Goal: Connect with others: Connect with others

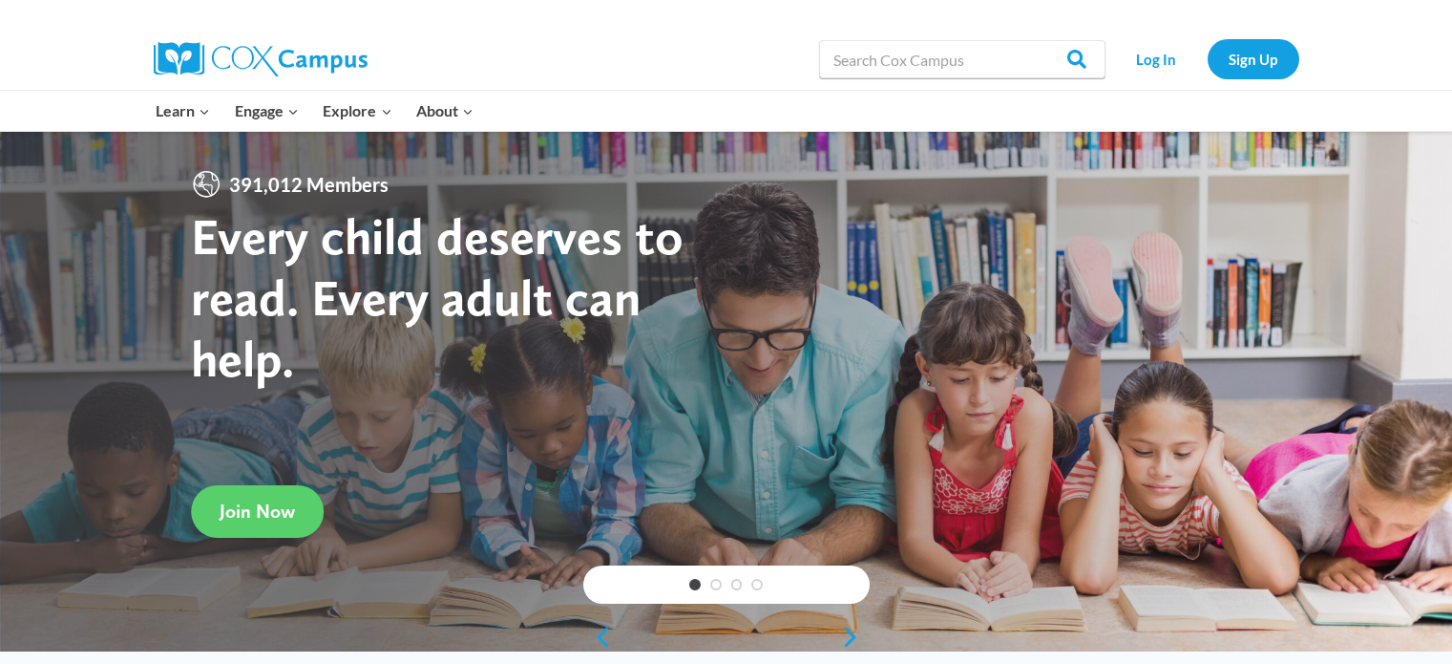
click at [1161, 60] on link "Log In" at bounding box center [1156, 58] width 83 height 39
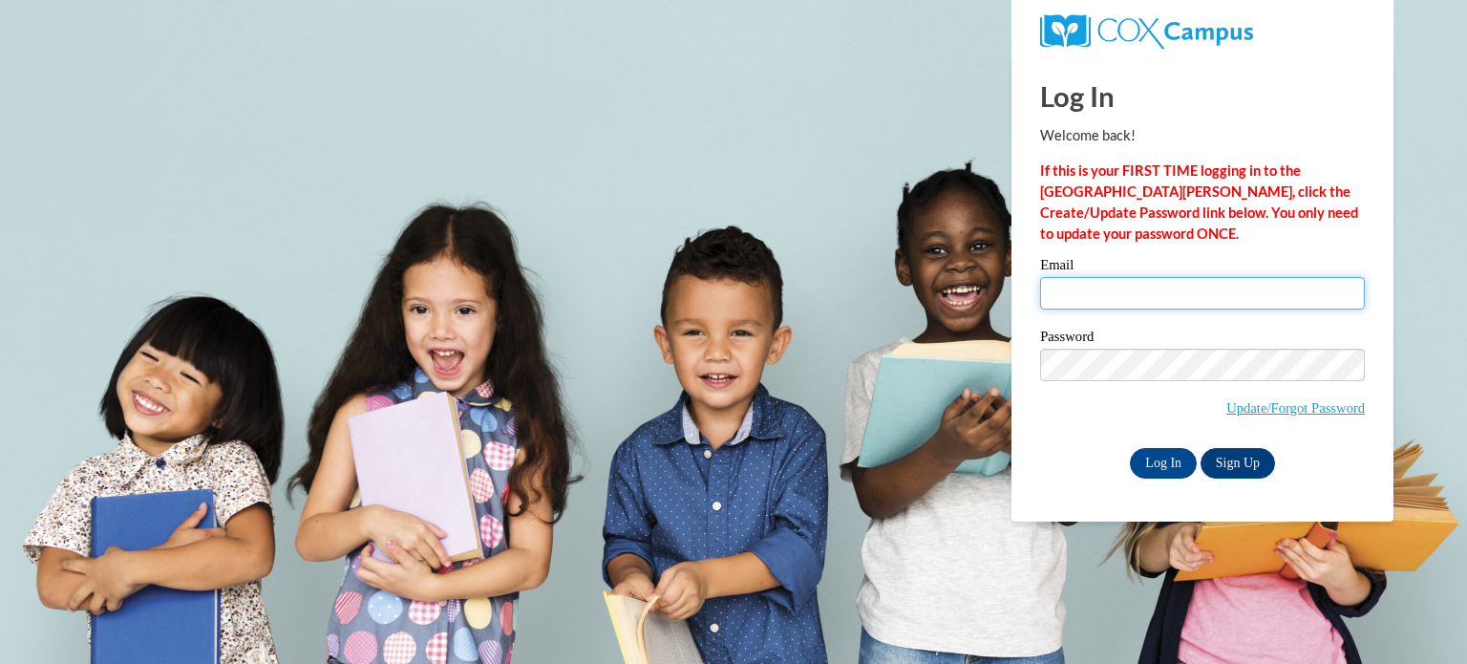
click at [1077, 297] on input "Email" at bounding box center [1202, 293] width 325 height 32
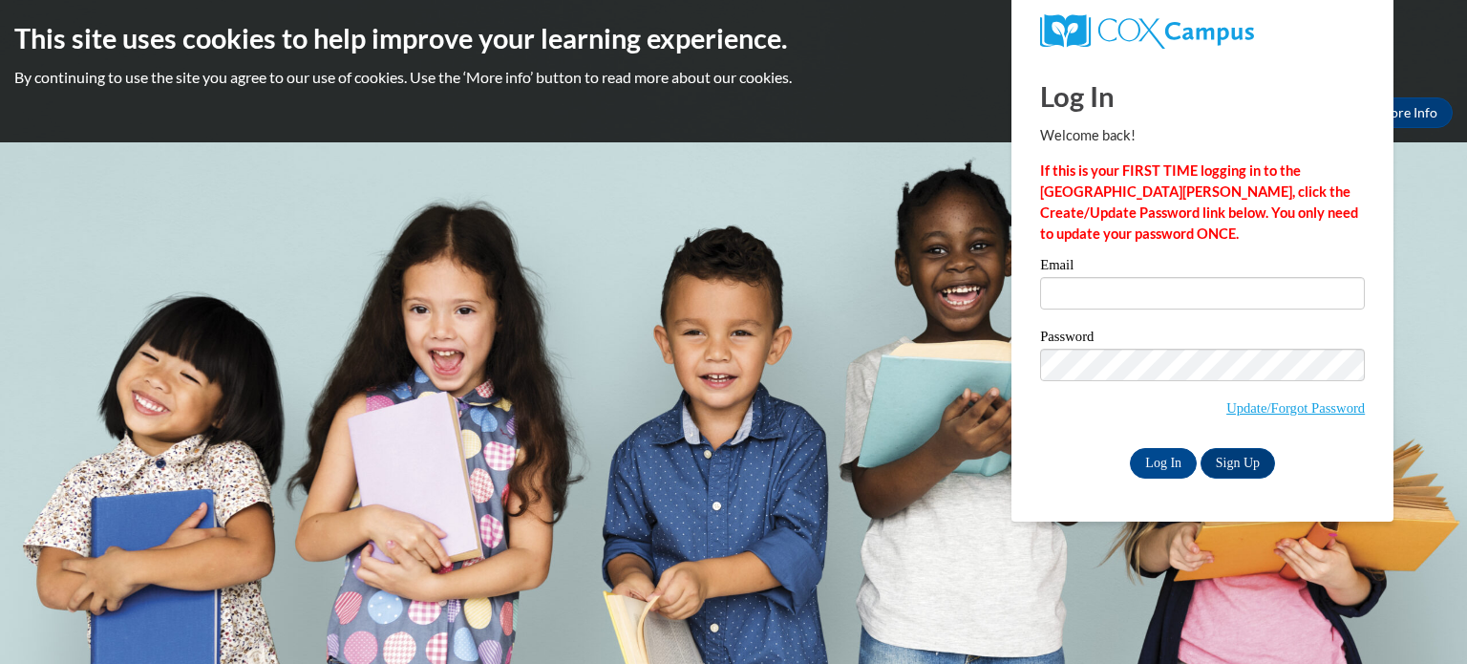
click at [1171, 342] on label "Password" at bounding box center [1202, 338] width 325 height 19
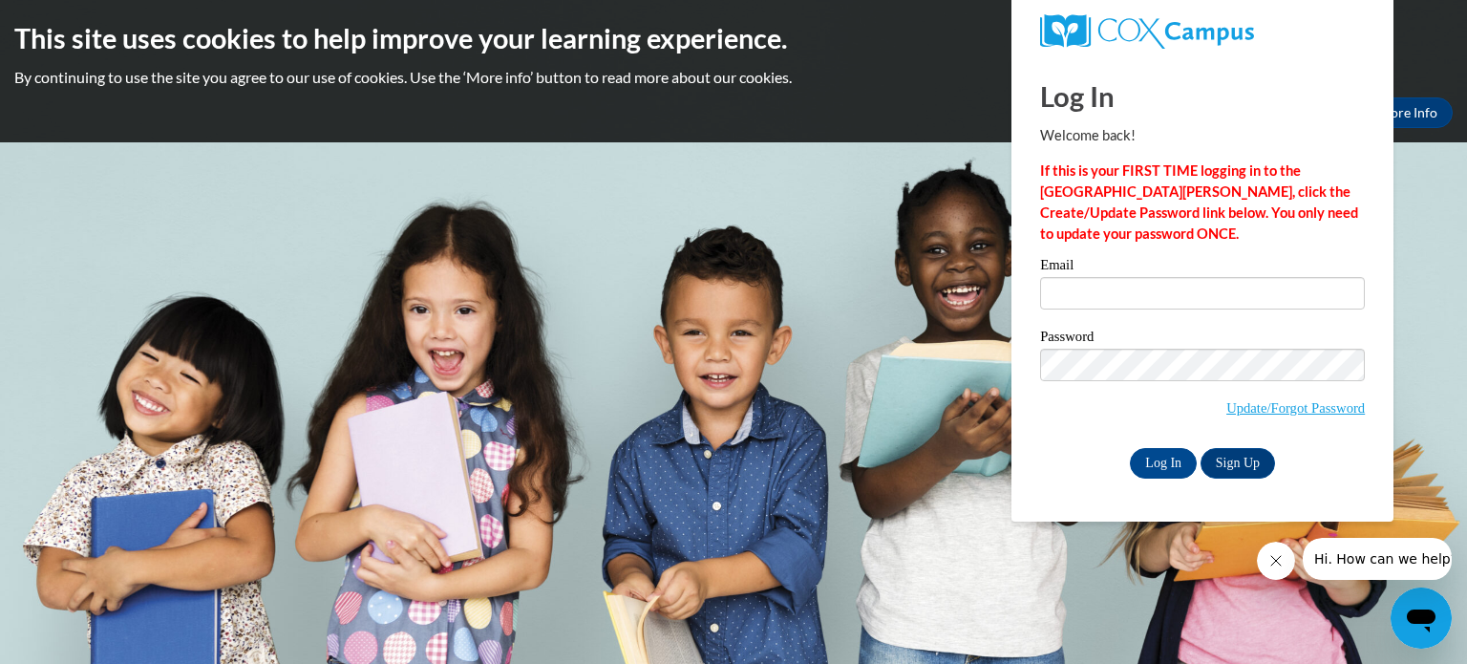
click at [1054, 444] on div "Email Password Update/Forgot Password Log In Sign Up OR" at bounding box center [1202, 368] width 325 height 220
click at [1162, 461] on input "Log In" at bounding box center [1163, 463] width 67 height 31
click at [1089, 287] on input "Email" at bounding box center [1202, 293] width 325 height 32
type input "[EMAIL_ADDRESS][DOMAIN_NAME]"
click at [1169, 460] on input "Log In" at bounding box center [1163, 463] width 67 height 31
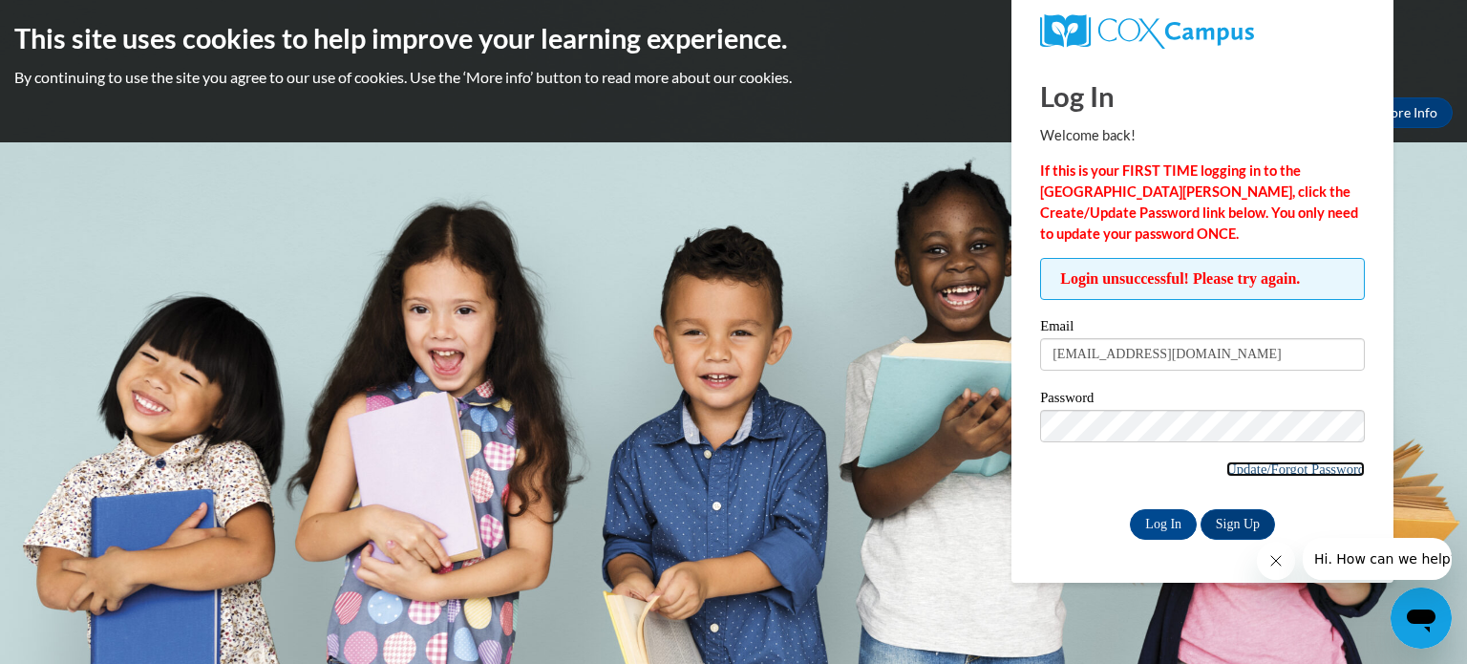
click at [1238, 474] on link "Update/Forgot Password" at bounding box center [1295, 468] width 138 height 15
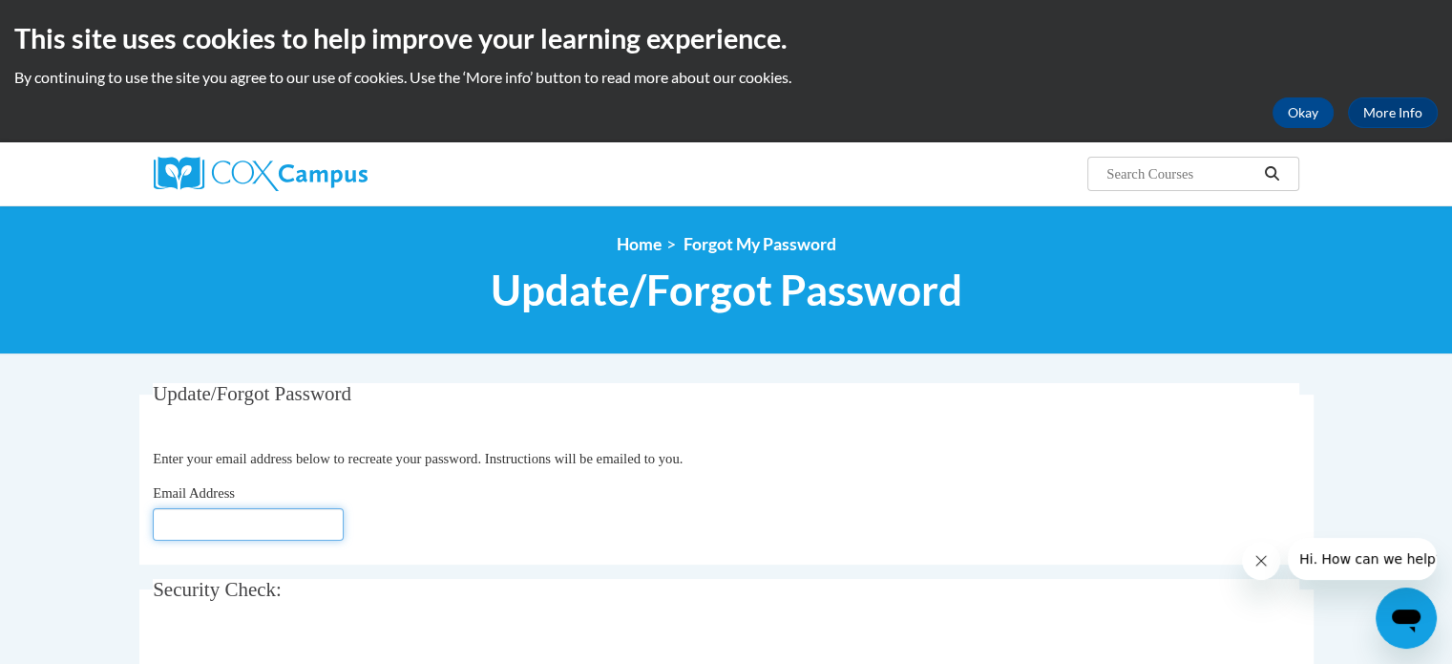
click at [243, 522] on input "Email Address" at bounding box center [248, 524] width 191 height 32
type input "[EMAIL_ADDRESS][DOMAIN_NAME]"
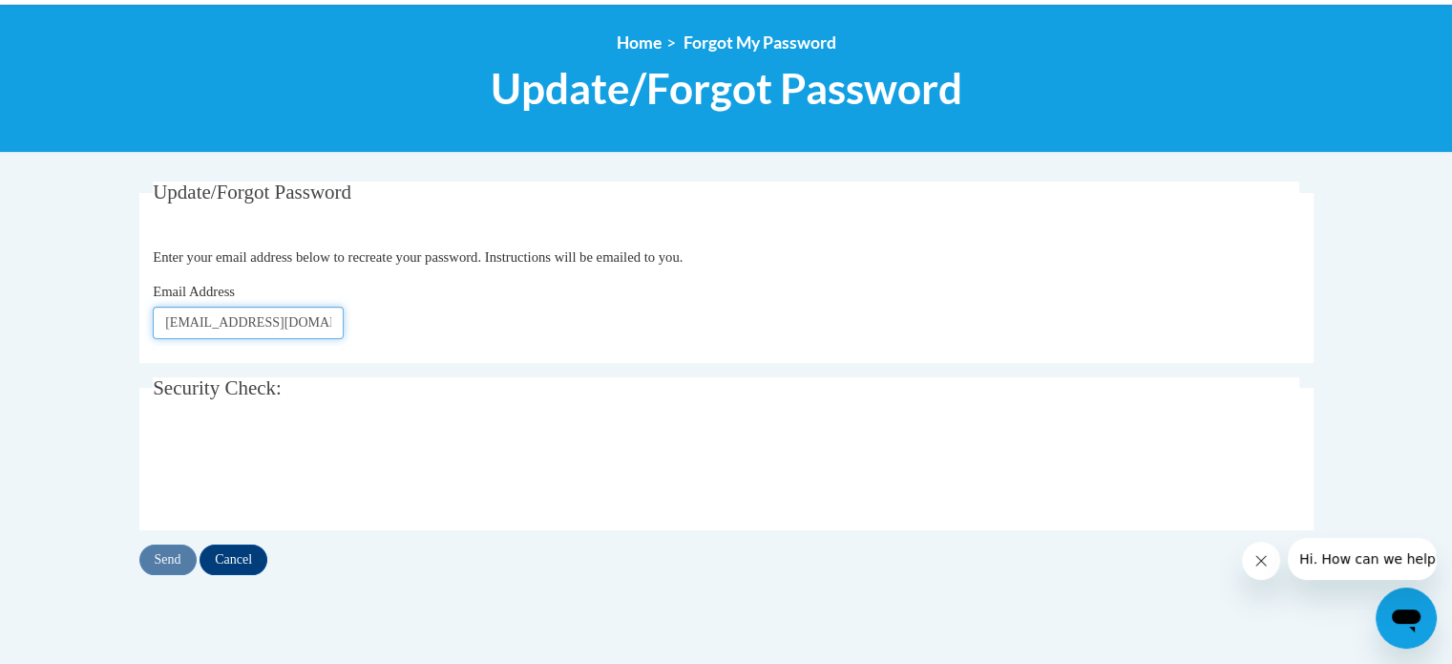
scroll to position [202, 0]
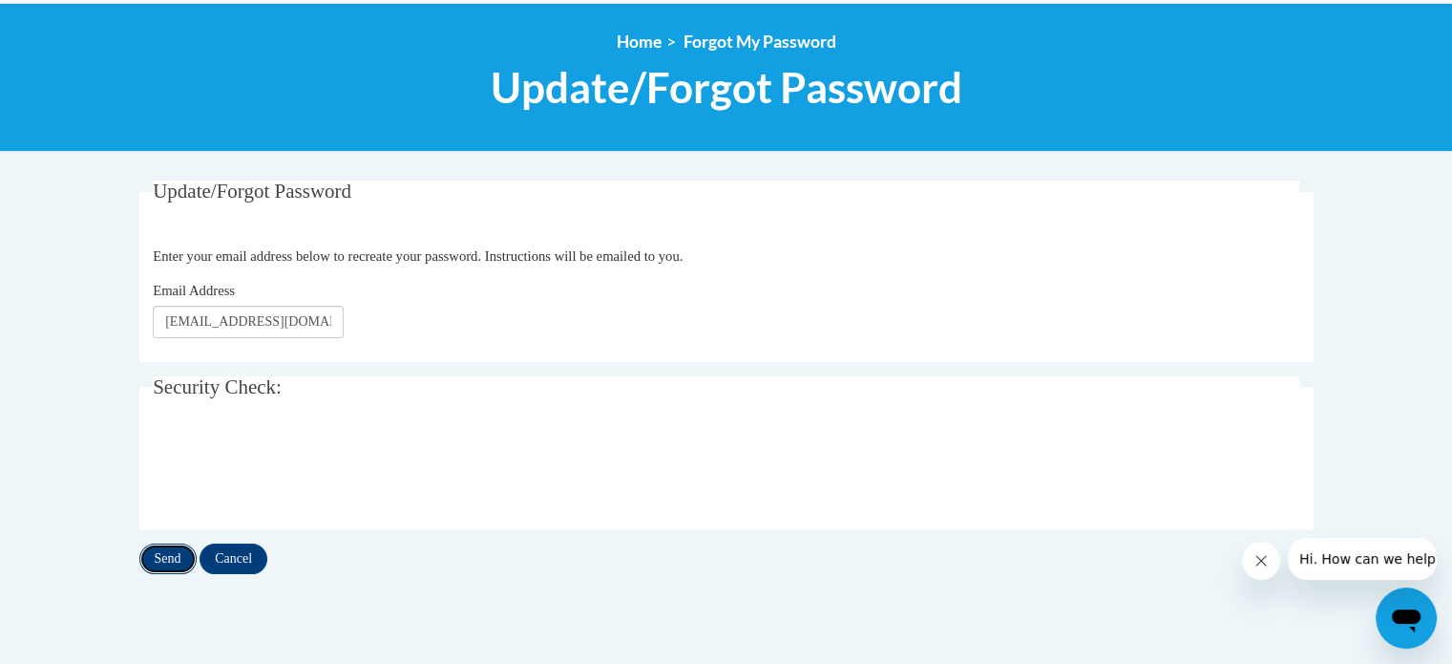
click at [176, 555] on input "Send" at bounding box center [167, 558] width 57 height 31
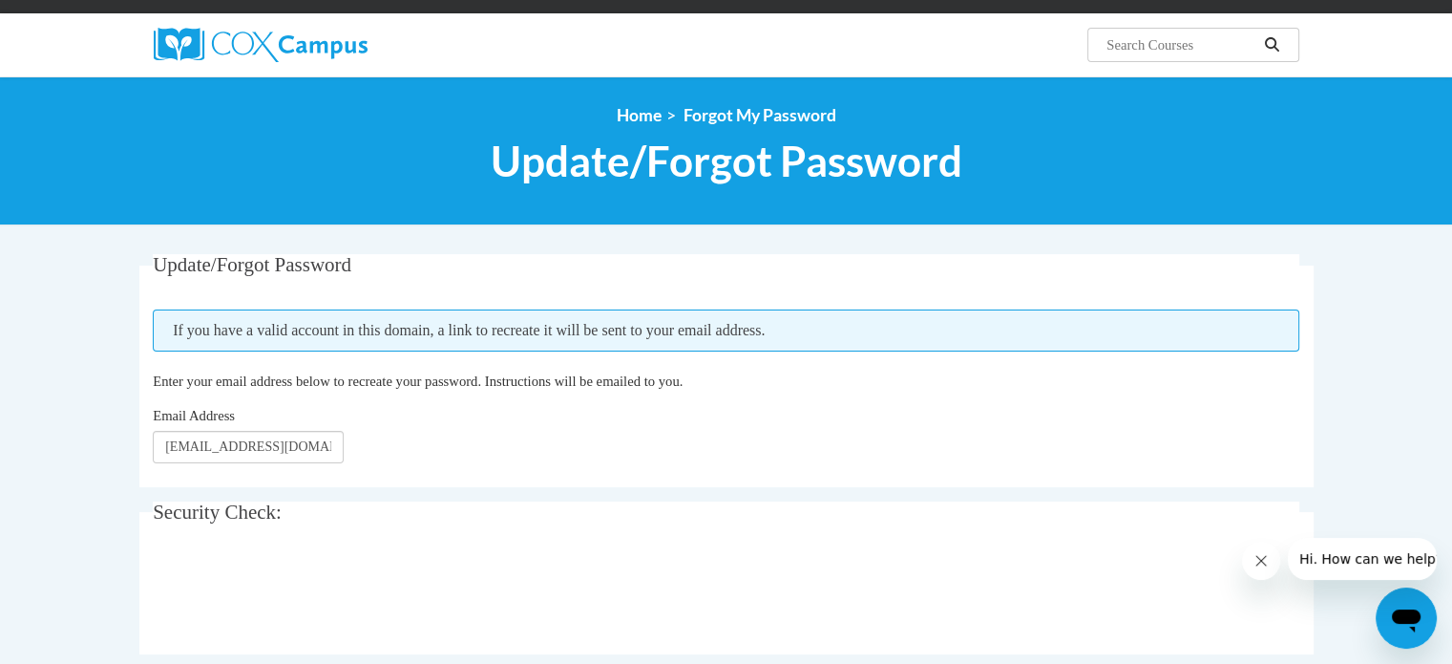
scroll to position [130, 0]
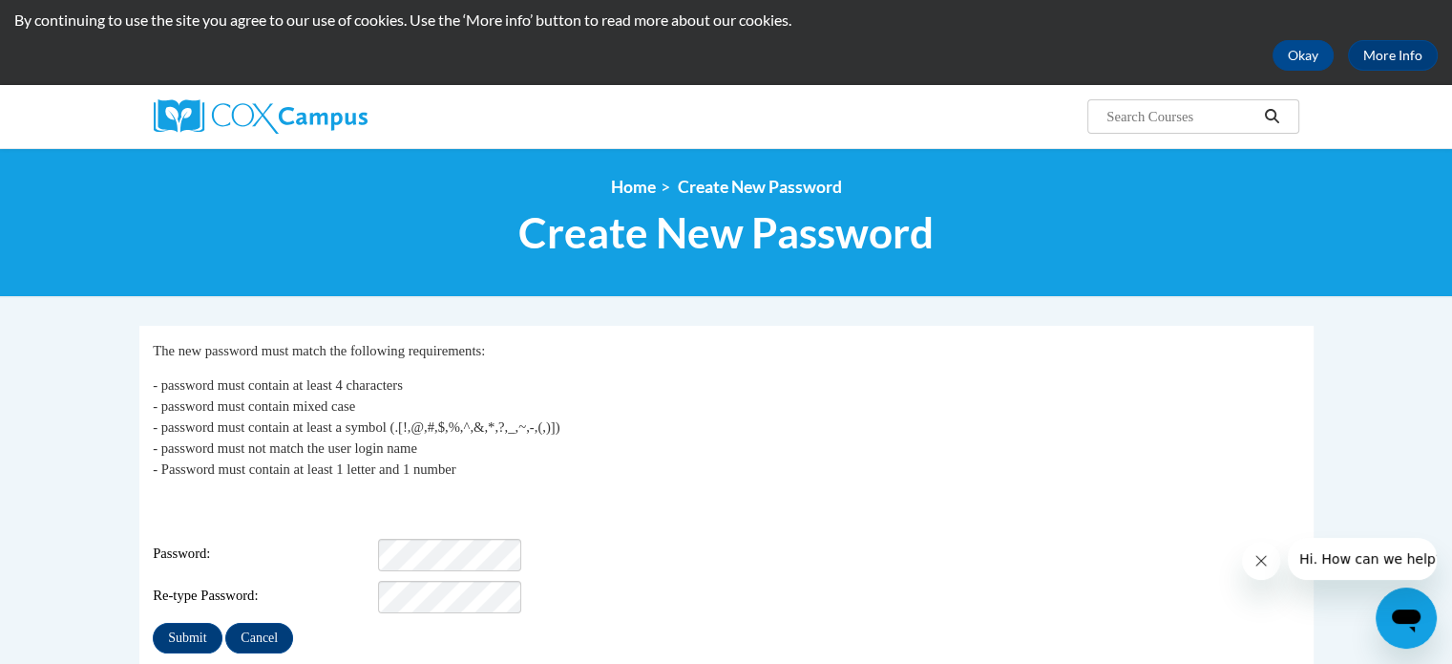
scroll to position [60, 0]
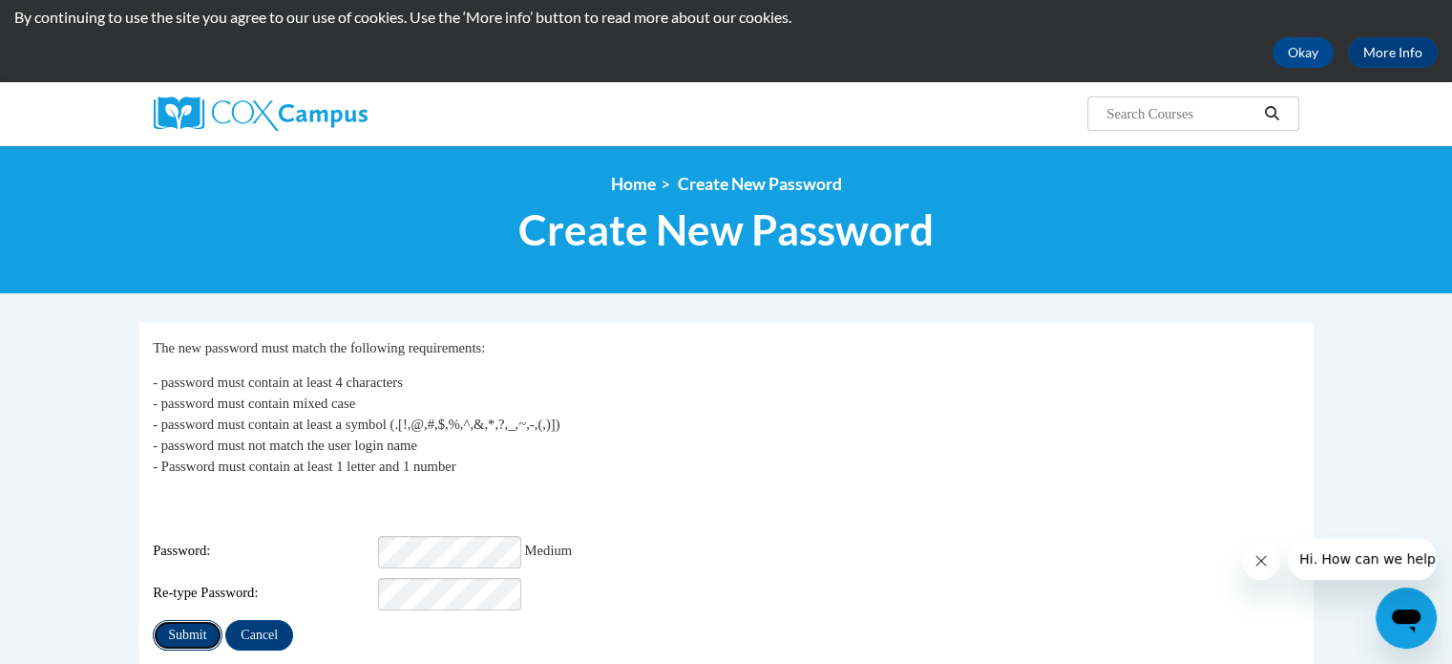
click at [196, 620] on input "Submit" at bounding box center [187, 635] width 69 height 31
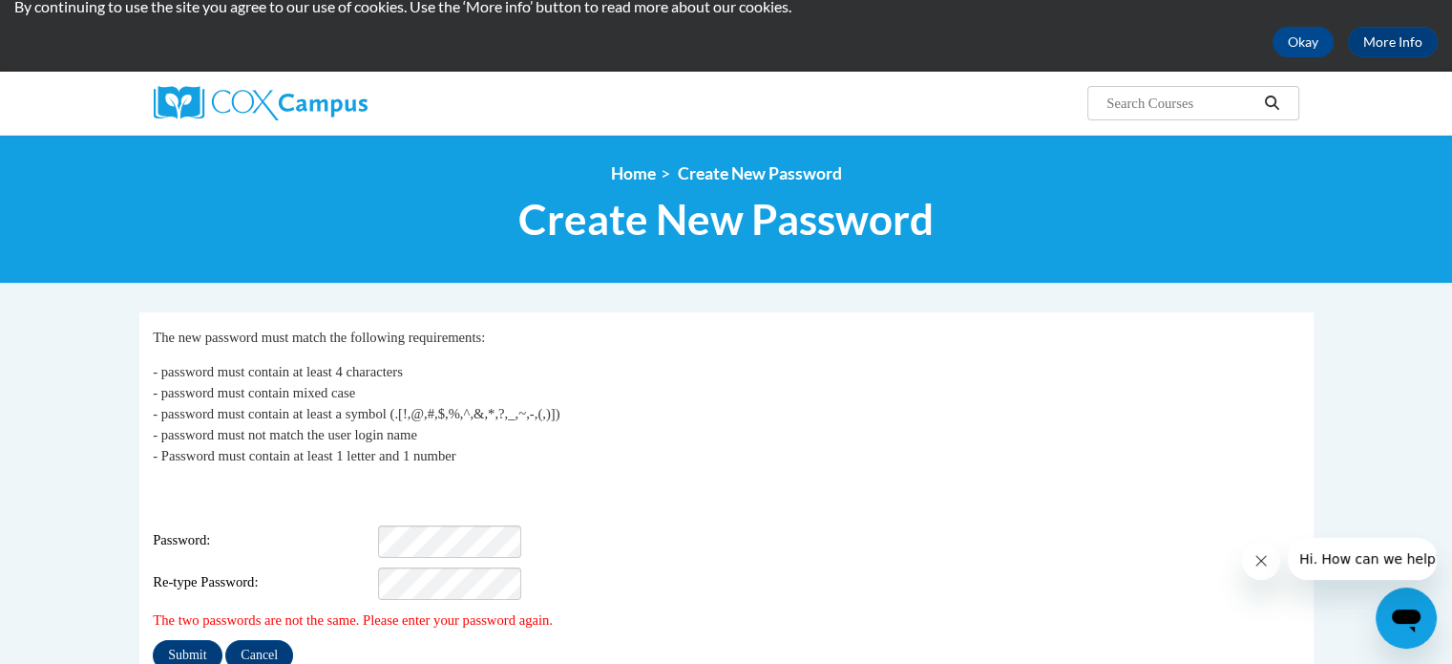
scroll to position [73, 0]
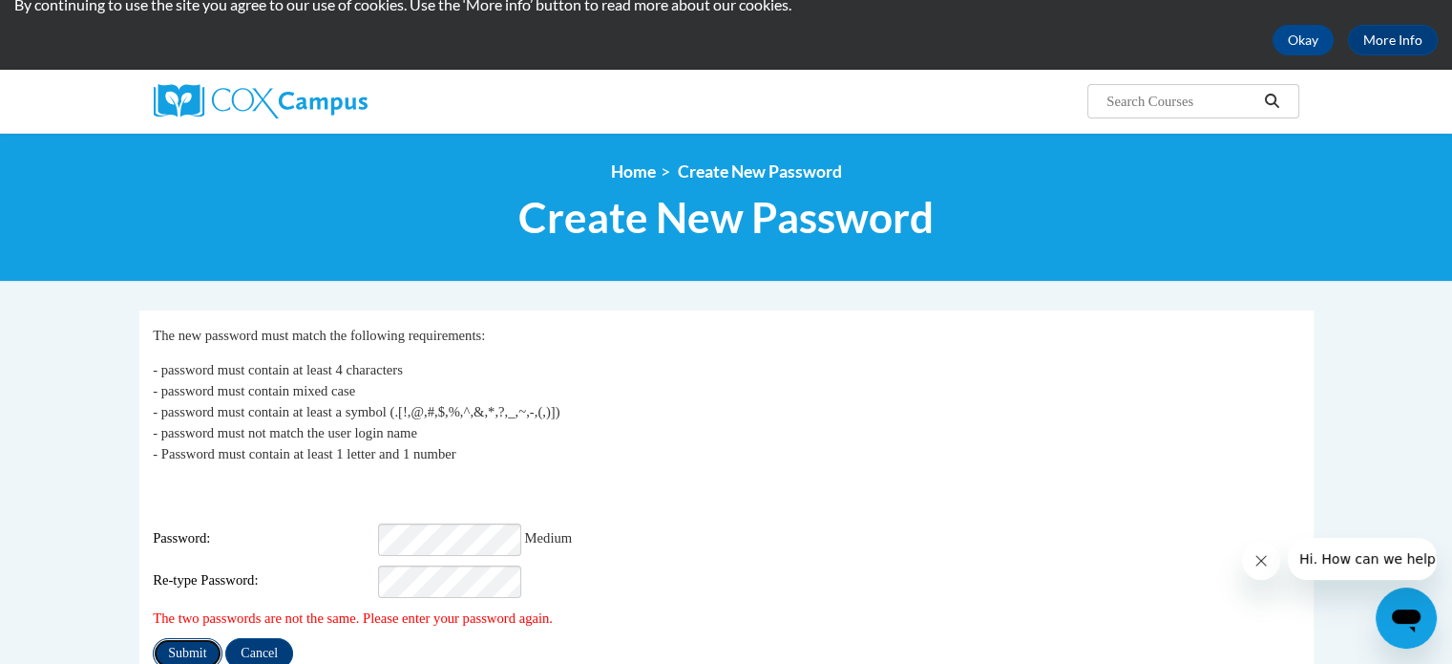
click at [199, 638] on input "Submit" at bounding box center [187, 653] width 69 height 31
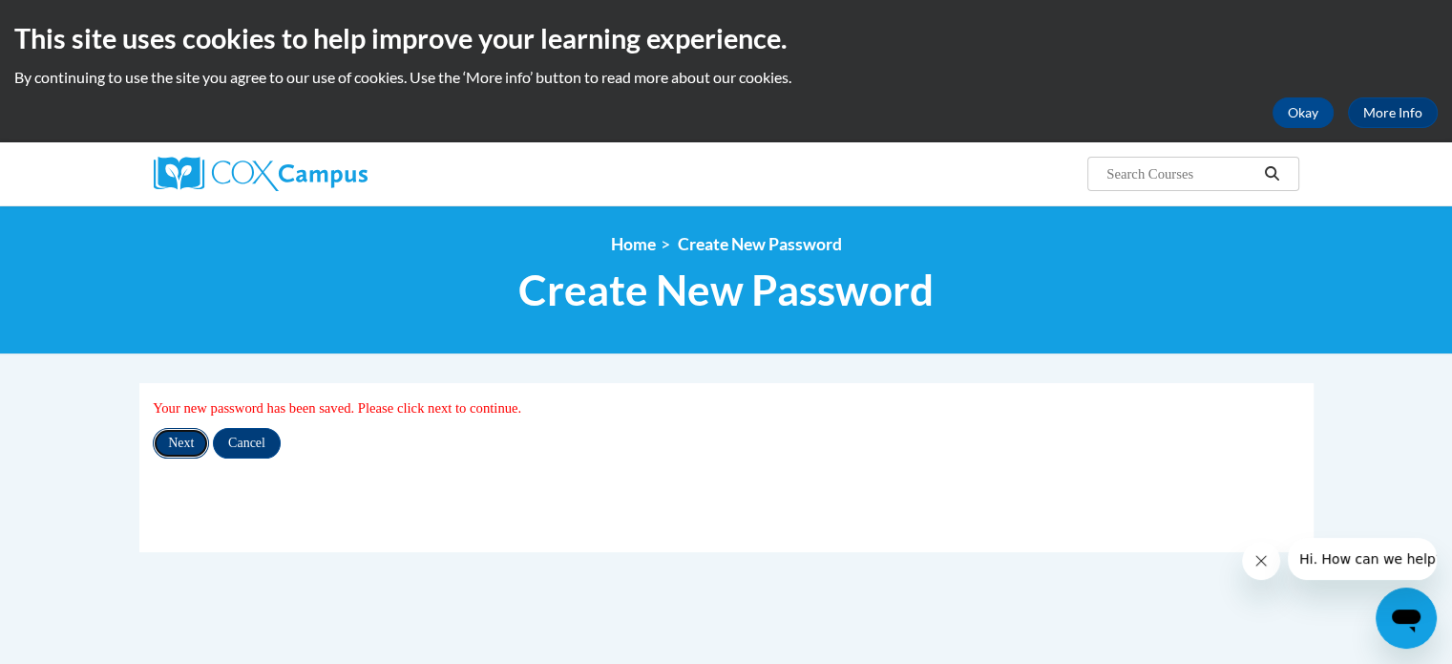
click at [190, 446] on input "Next" at bounding box center [181, 443] width 56 height 31
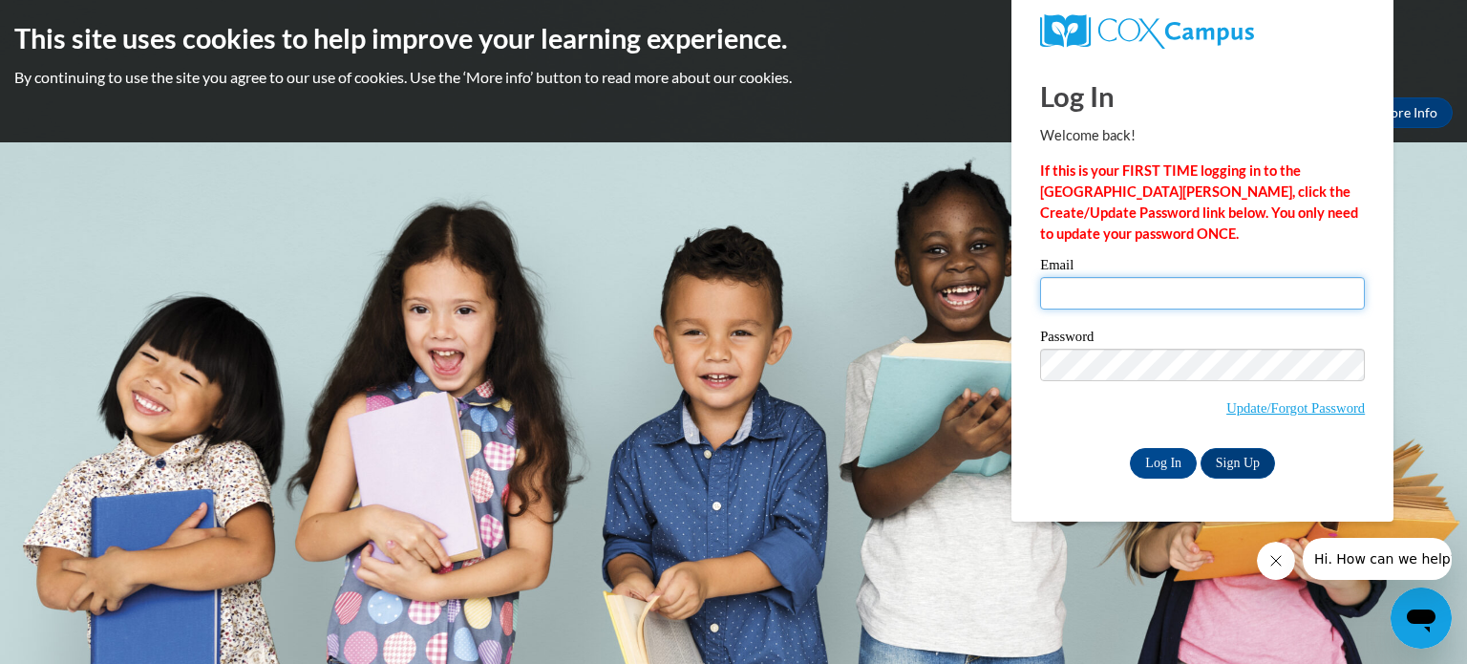
type input "[EMAIL_ADDRESS][DOMAIN_NAME]"
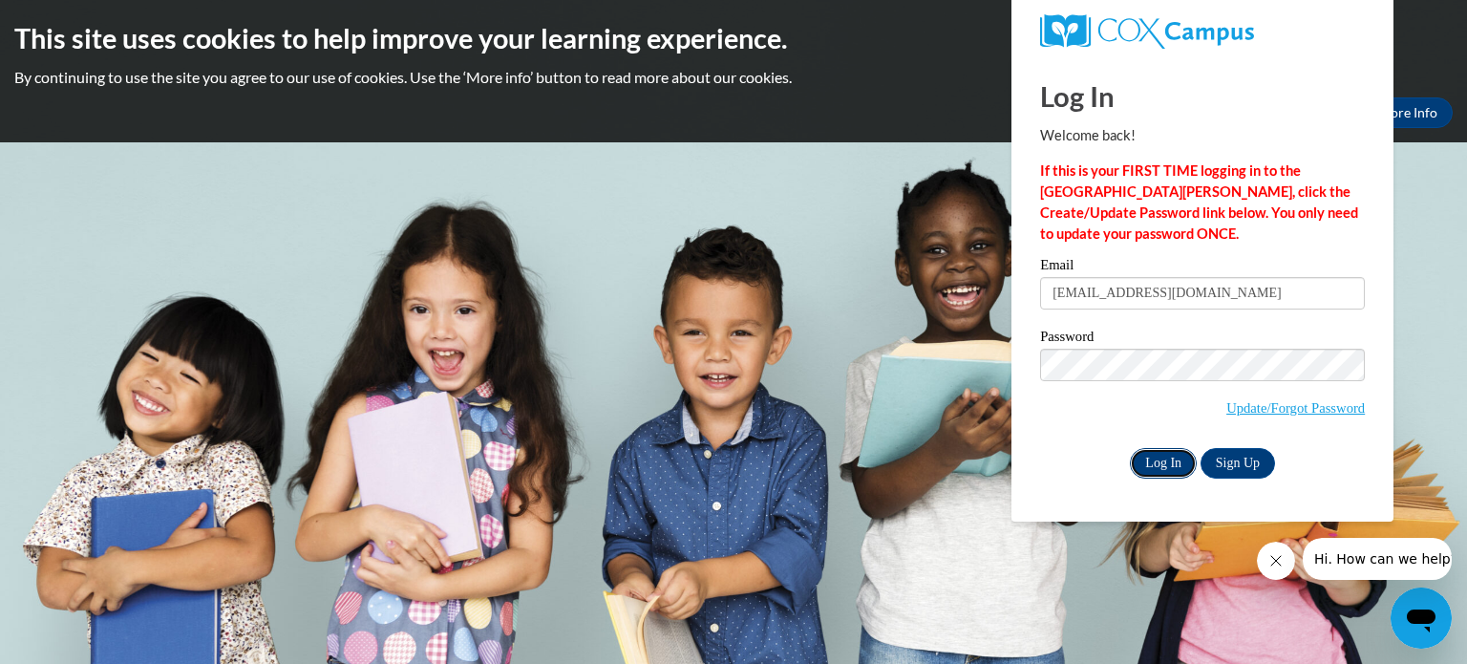
click at [1176, 466] on input "Log In" at bounding box center [1163, 463] width 67 height 31
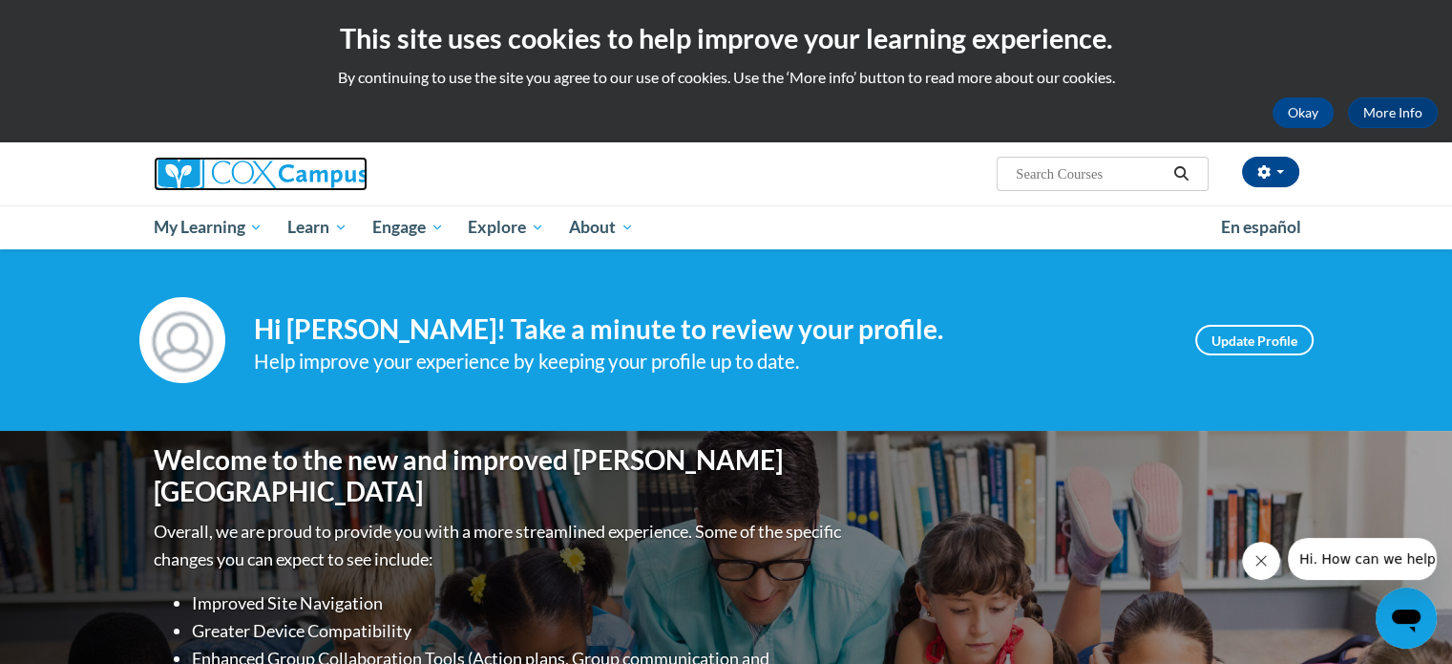
click at [260, 166] on img at bounding box center [261, 174] width 214 height 34
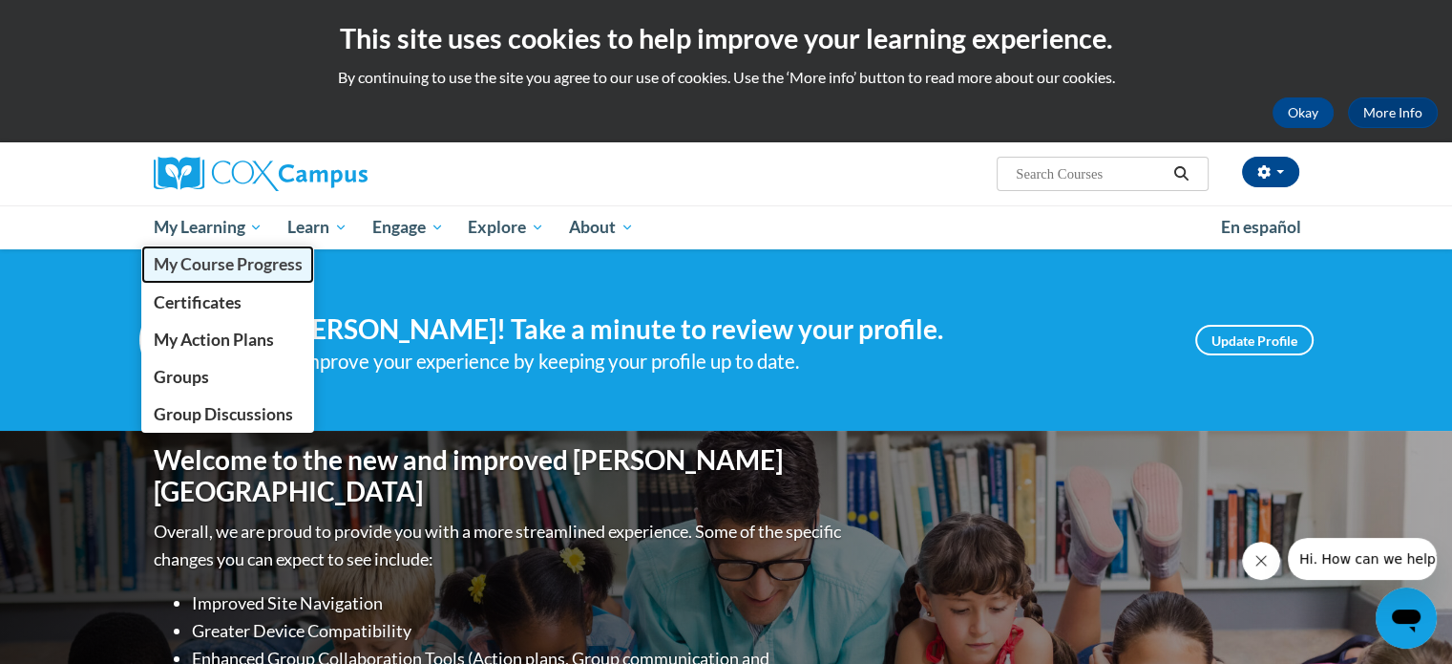
click at [237, 266] on span "My Course Progress" at bounding box center [227, 264] width 149 height 20
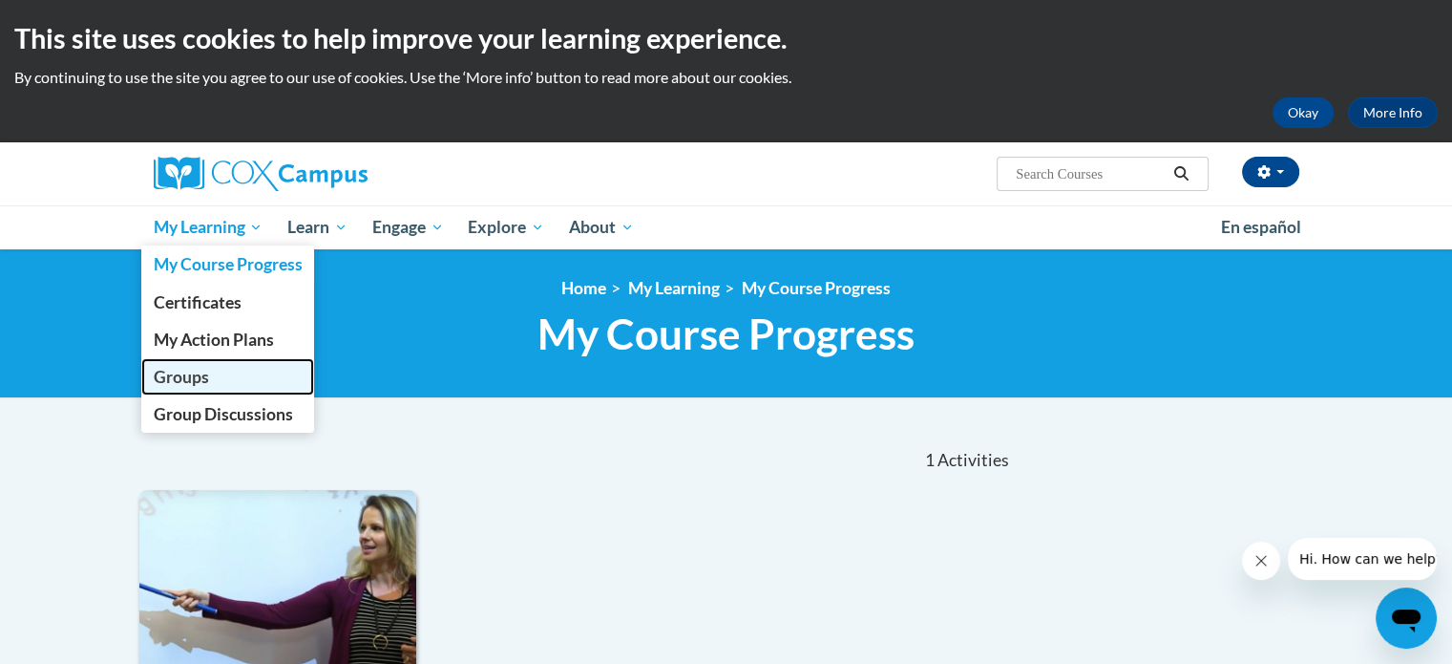
click at [252, 371] on link "Groups" at bounding box center [228, 376] width 174 height 37
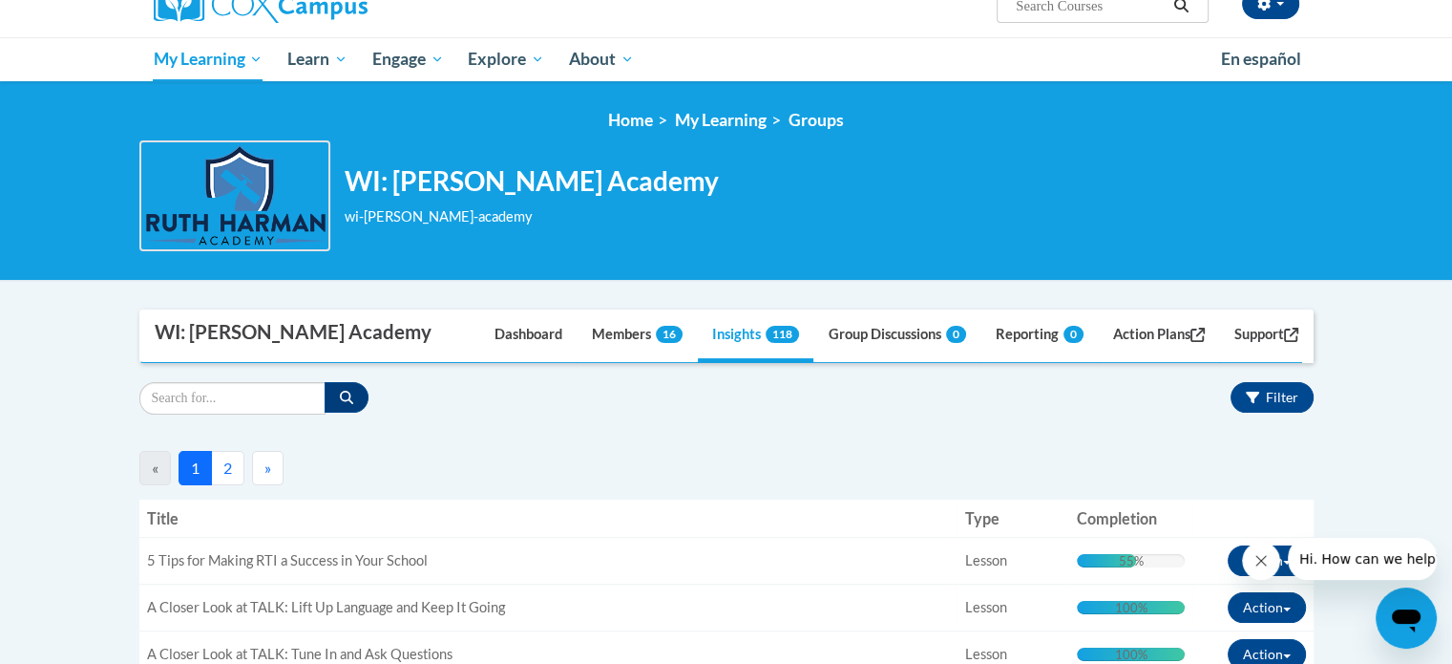
scroll to position [168, 0]
click at [602, 336] on link "Members 16" at bounding box center [637, 336] width 119 height 52
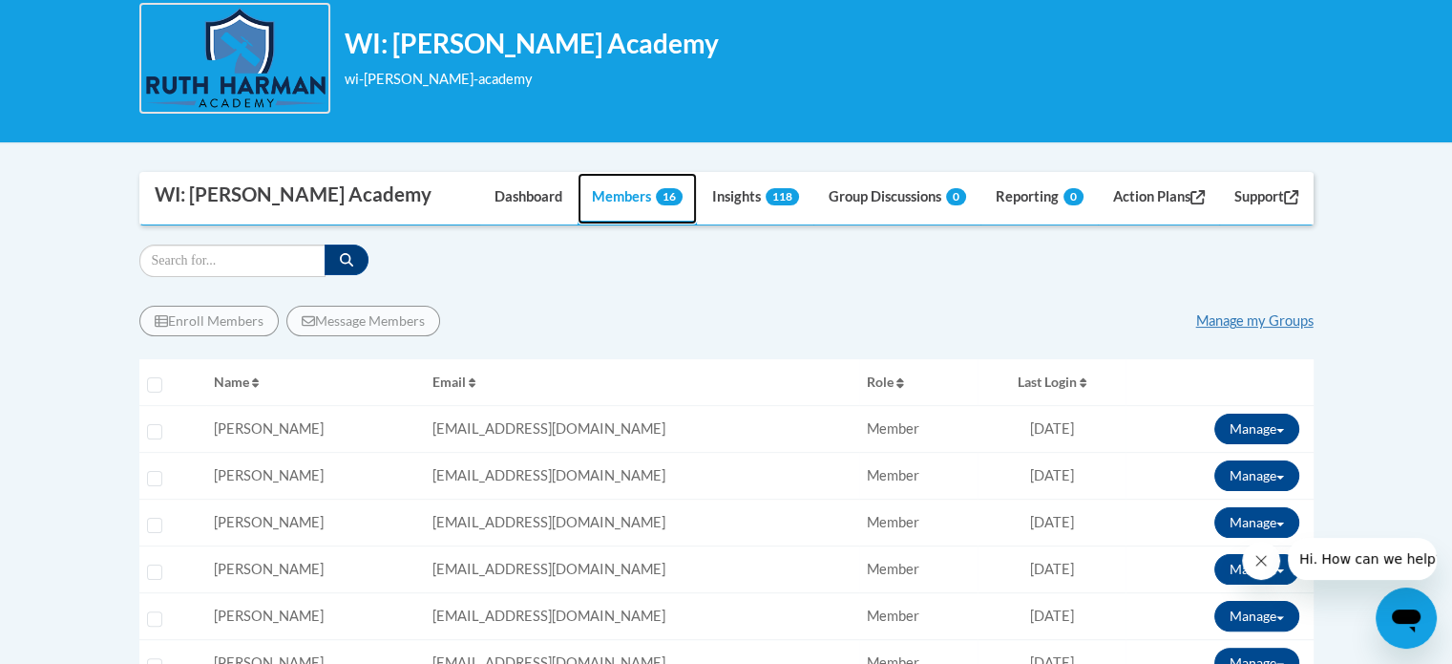
scroll to position [324, 0]
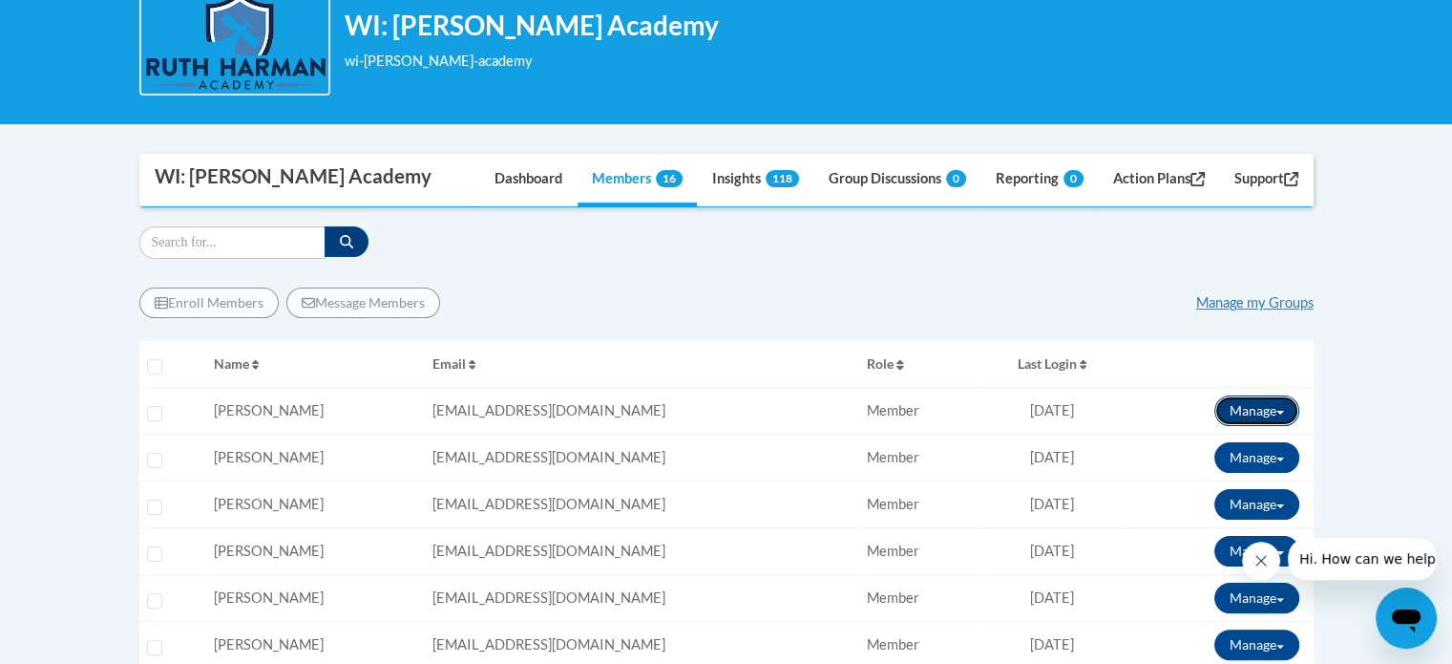
click at [1280, 414] on button "Manage" at bounding box center [1257, 410] width 85 height 31
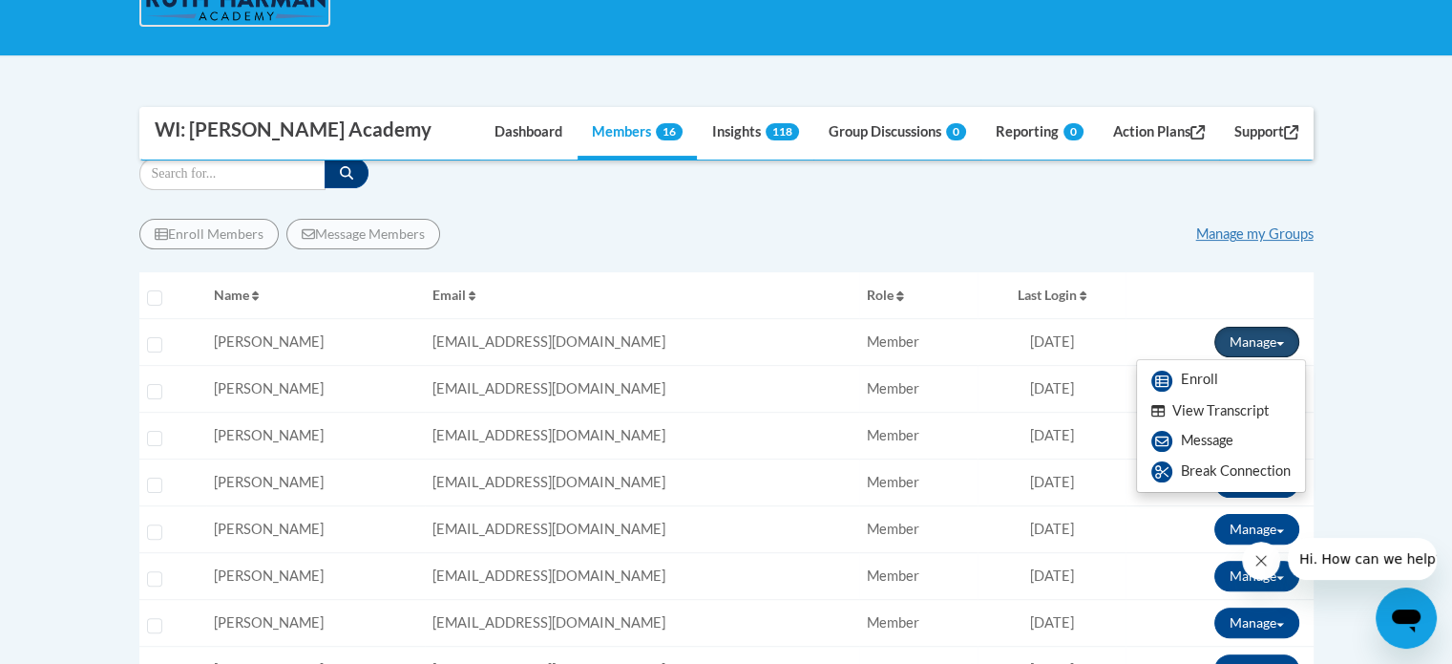
scroll to position [393, 0]
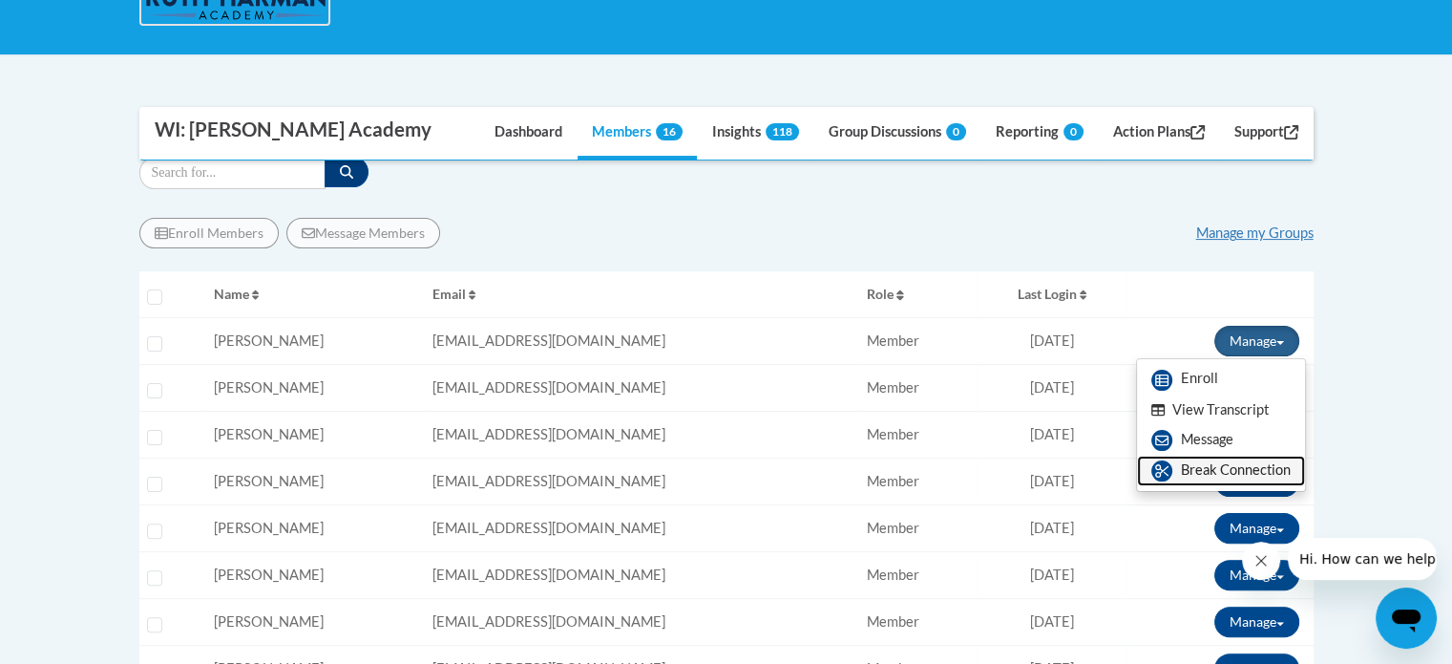
click at [1183, 480] on link "Break Connection" at bounding box center [1221, 470] width 168 height 31
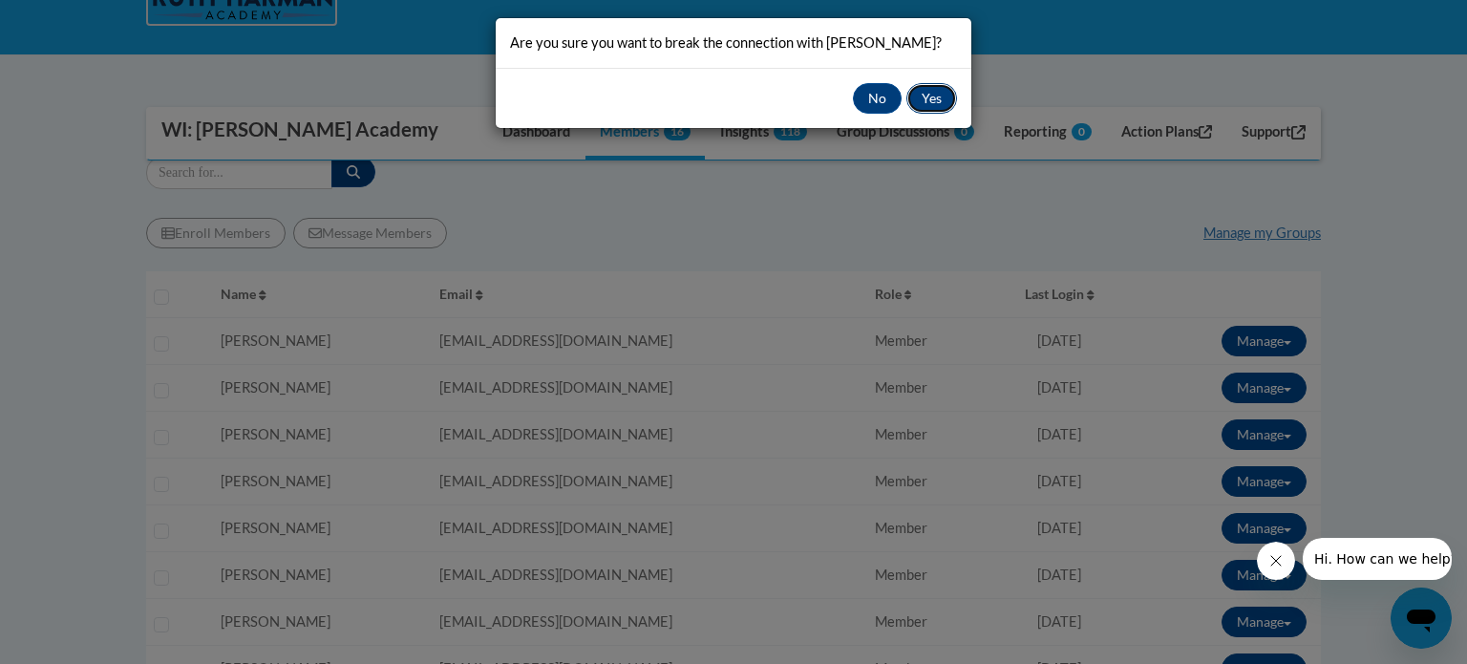
click at [934, 88] on button "Yes" at bounding box center [931, 98] width 51 height 31
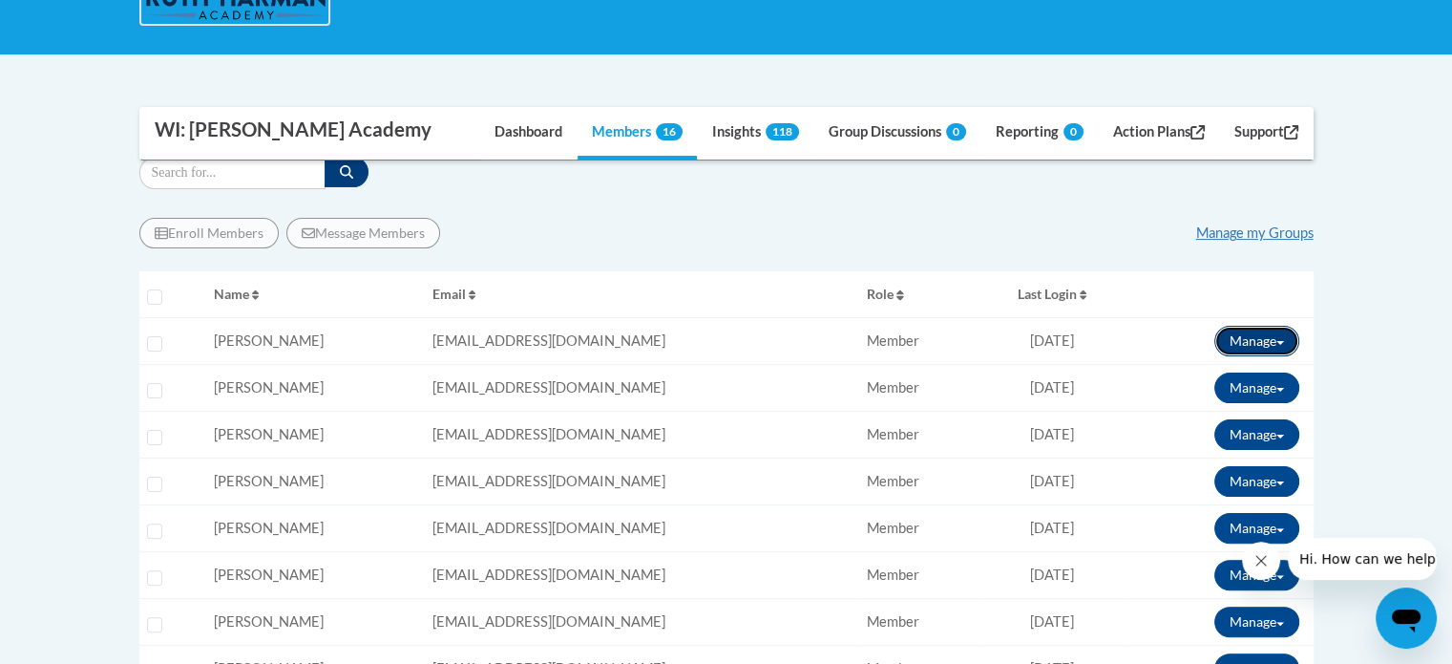
click at [1283, 347] on button "Manage" at bounding box center [1257, 341] width 85 height 31
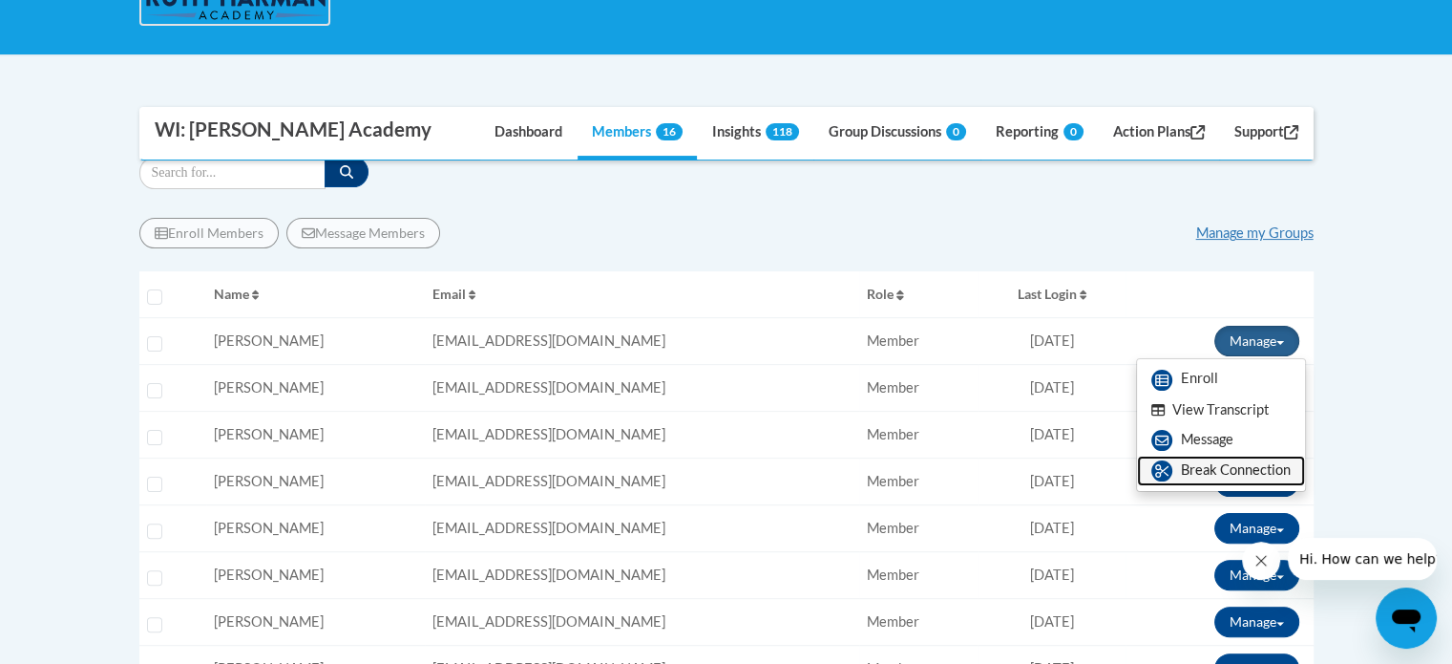
click at [1267, 469] on link "Break Connection" at bounding box center [1221, 470] width 168 height 31
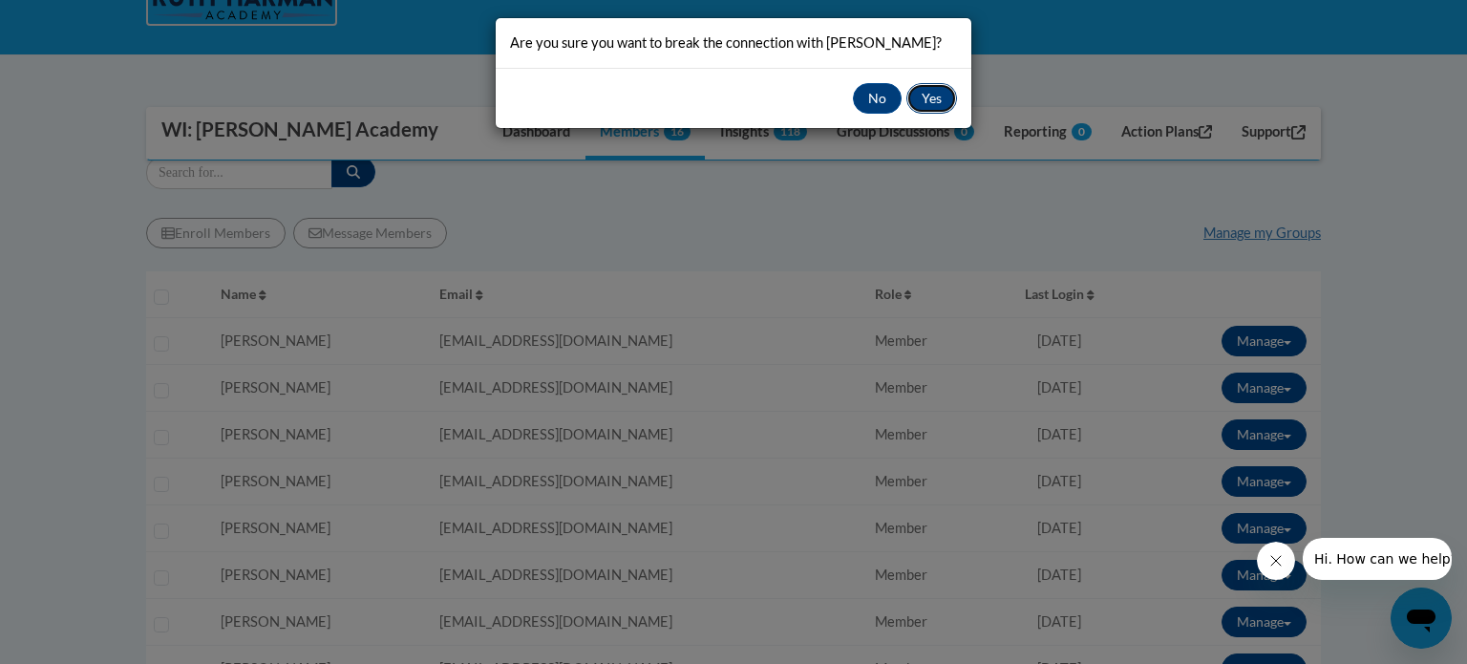
click at [932, 99] on button "Yes" at bounding box center [931, 98] width 51 height 31
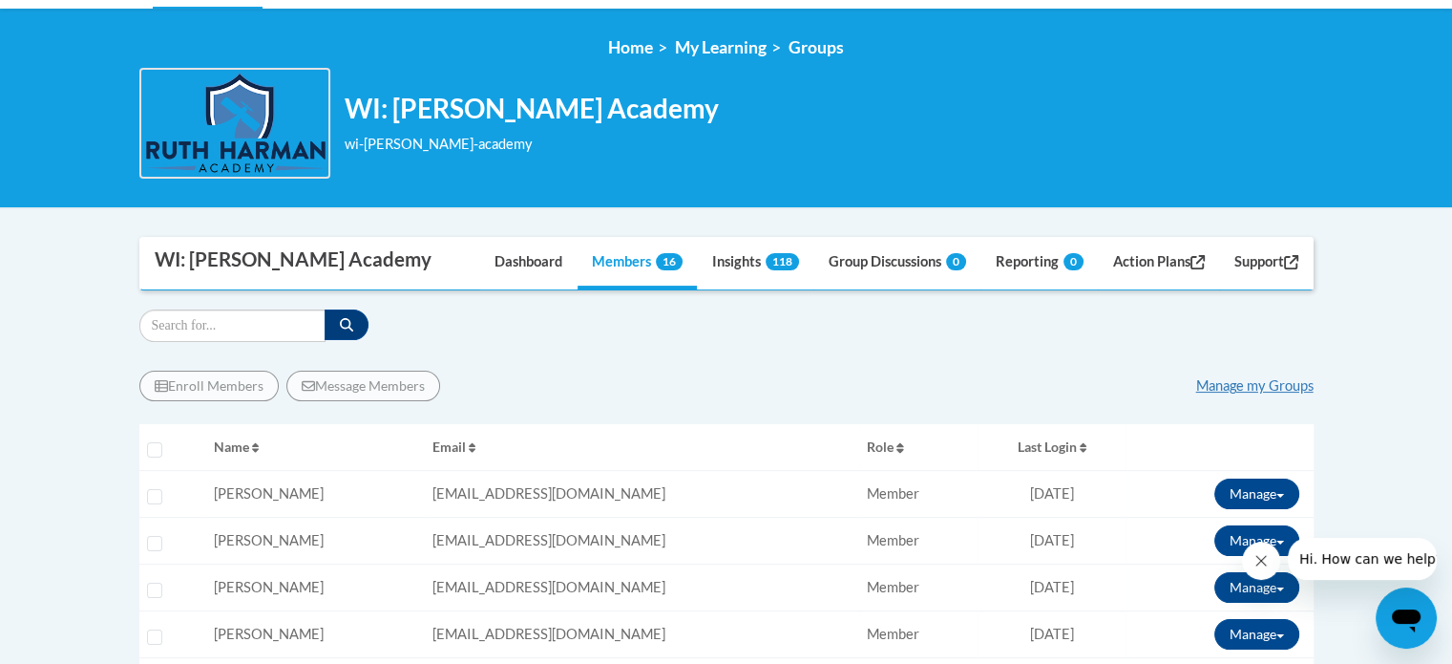
scroll to position [240, 0]
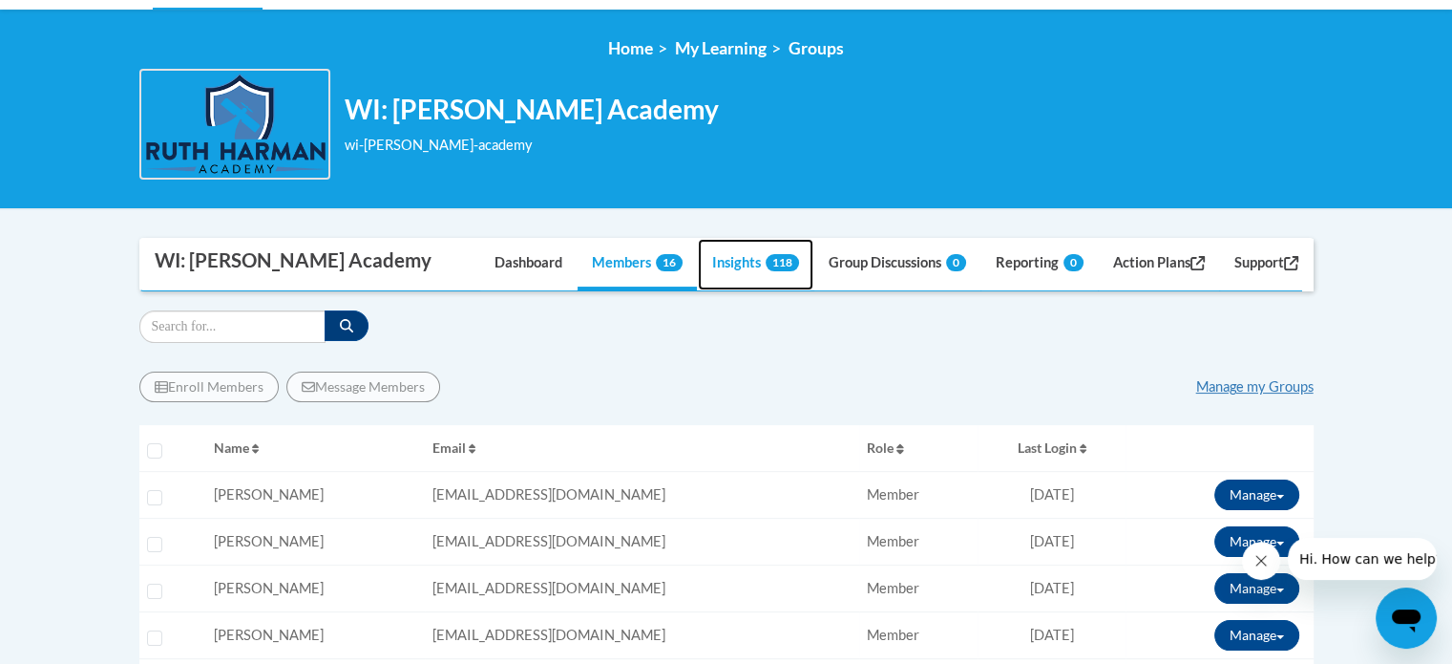
click at [736, 256] on link "Insights 118" at bounding box center [756, 265] width 116 height 52
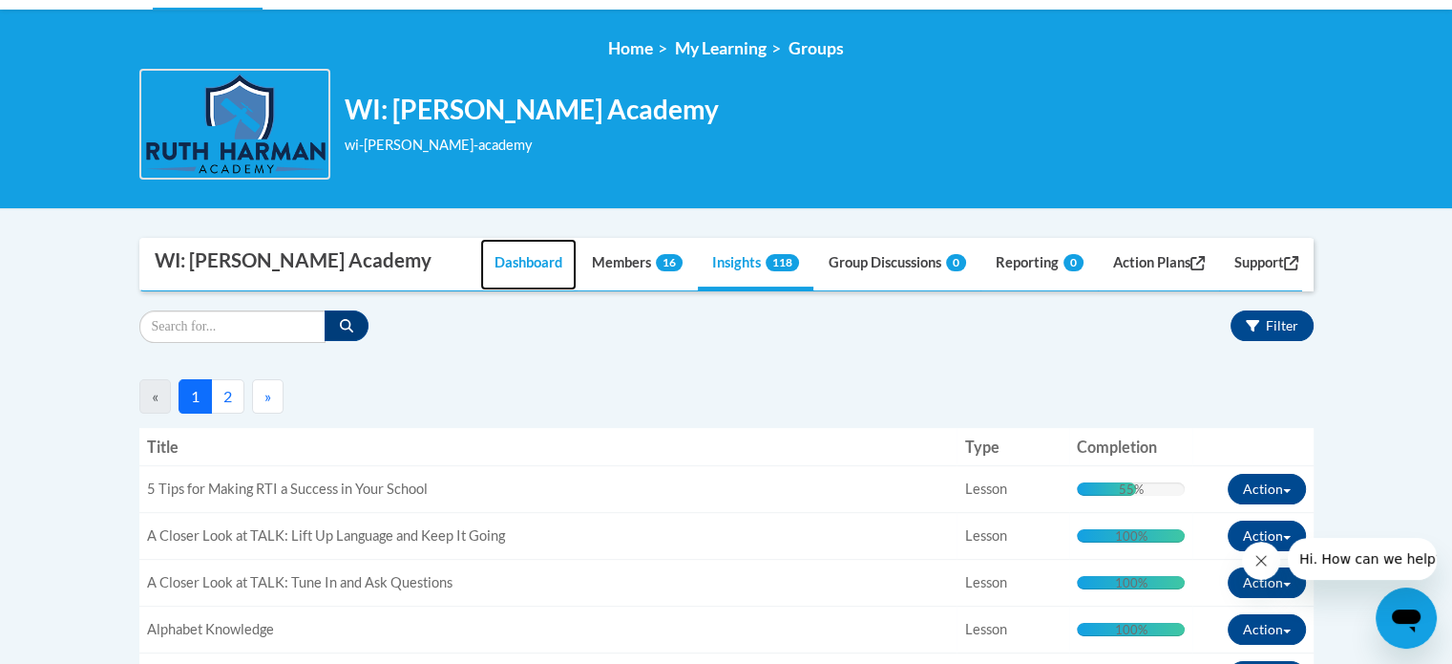
click at [539, 256] on link "Dashboard" at bounding box center [528, 265] width 96 height 52
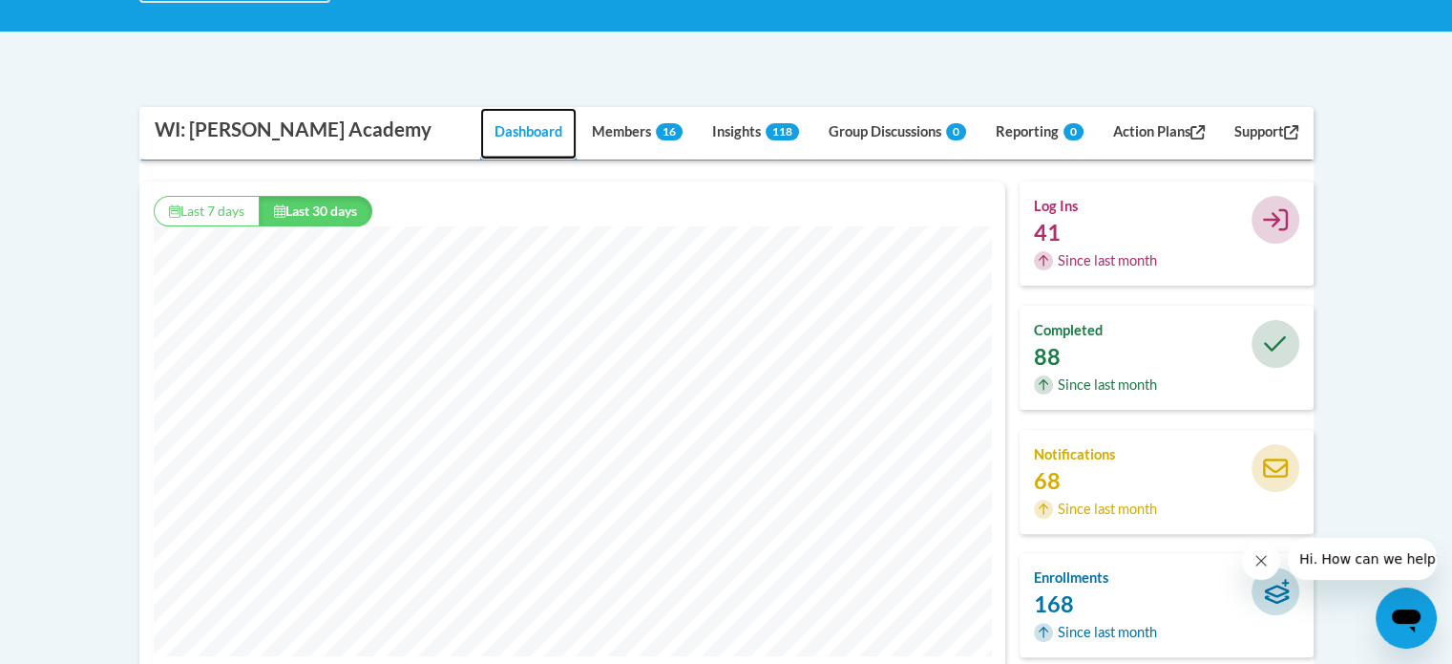
scroll to position [428, 0]
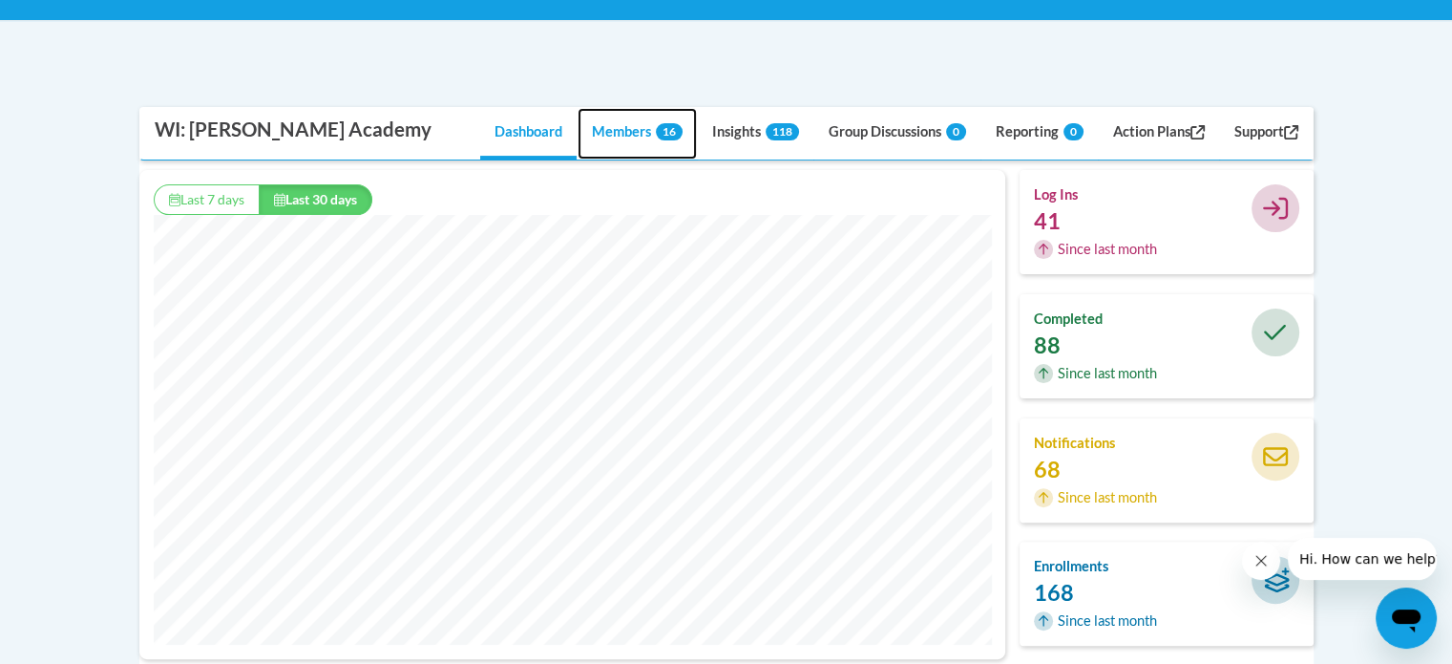
click at [622, 133] on link "Members 16" at bounding box center [637, 134] width 119 height 52
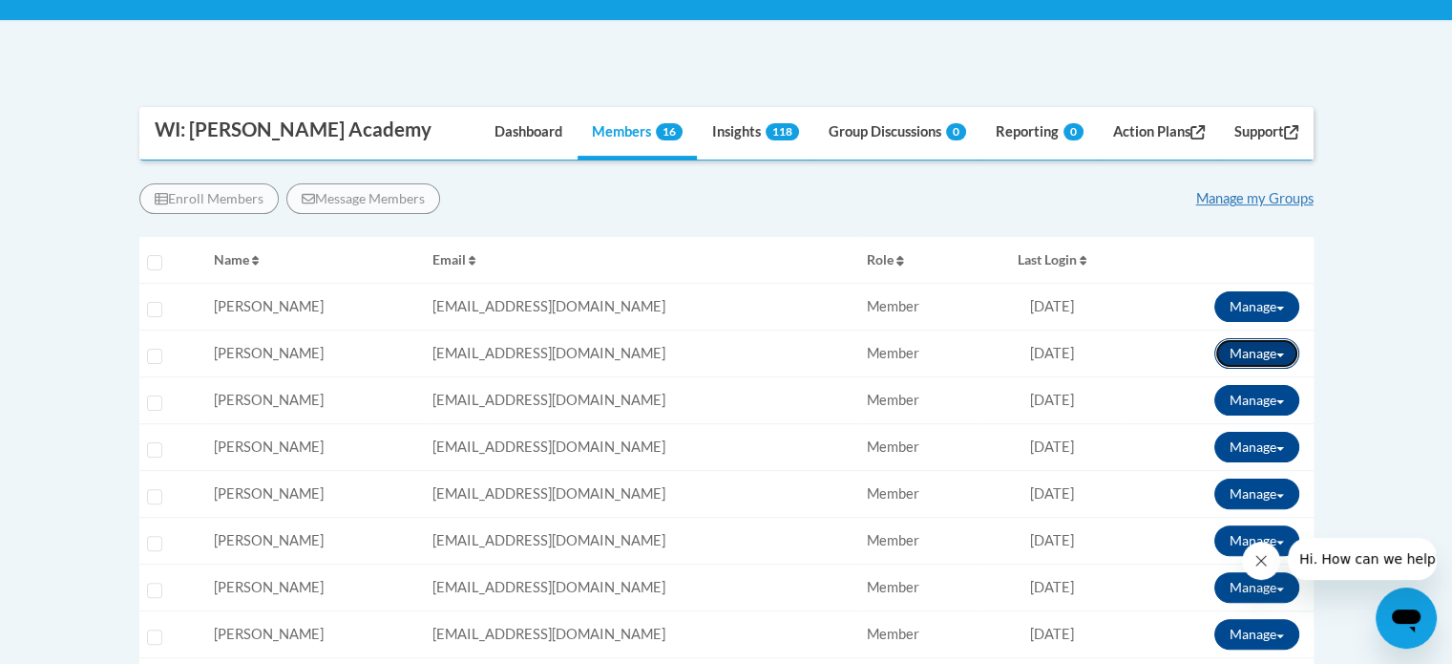
click at [1270, 352] on button "Manage" at bounding box center [1257, 353] width 85 height 31
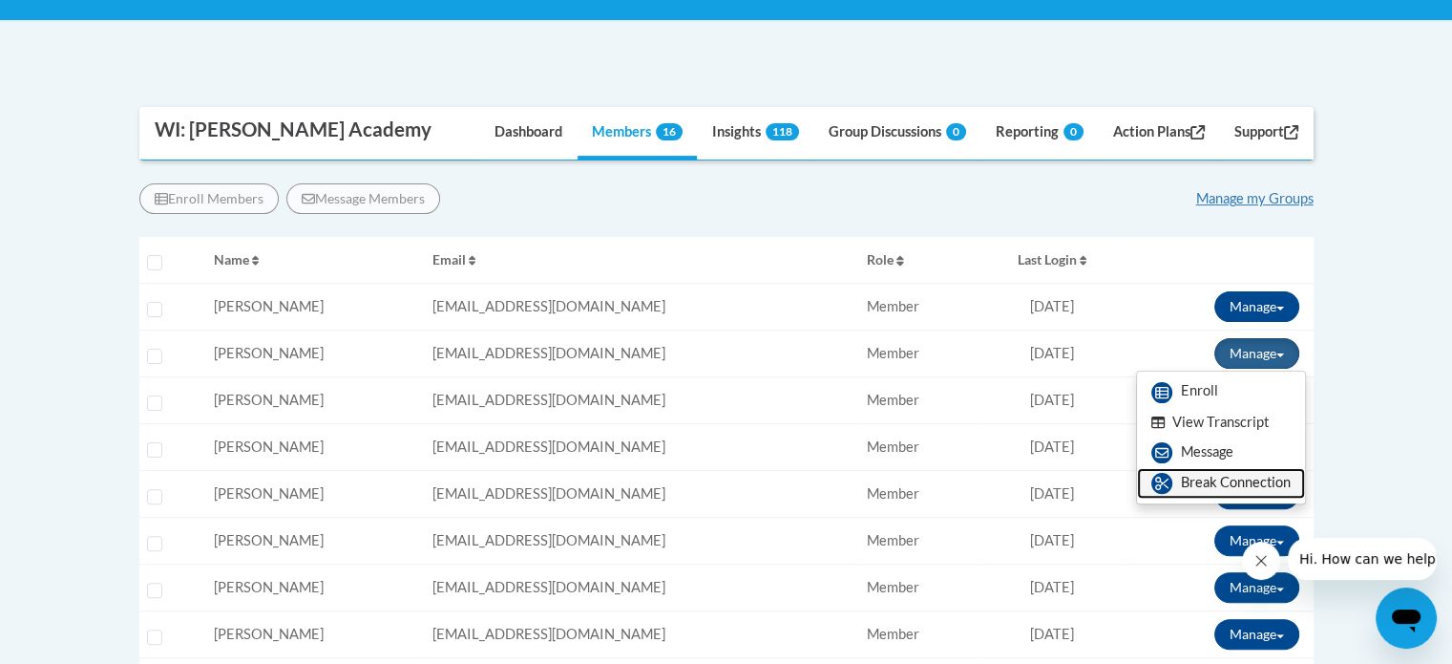
click at [1233, 476] on link "Break Connection" at bounding box center [1221, 483] width 168 height 31
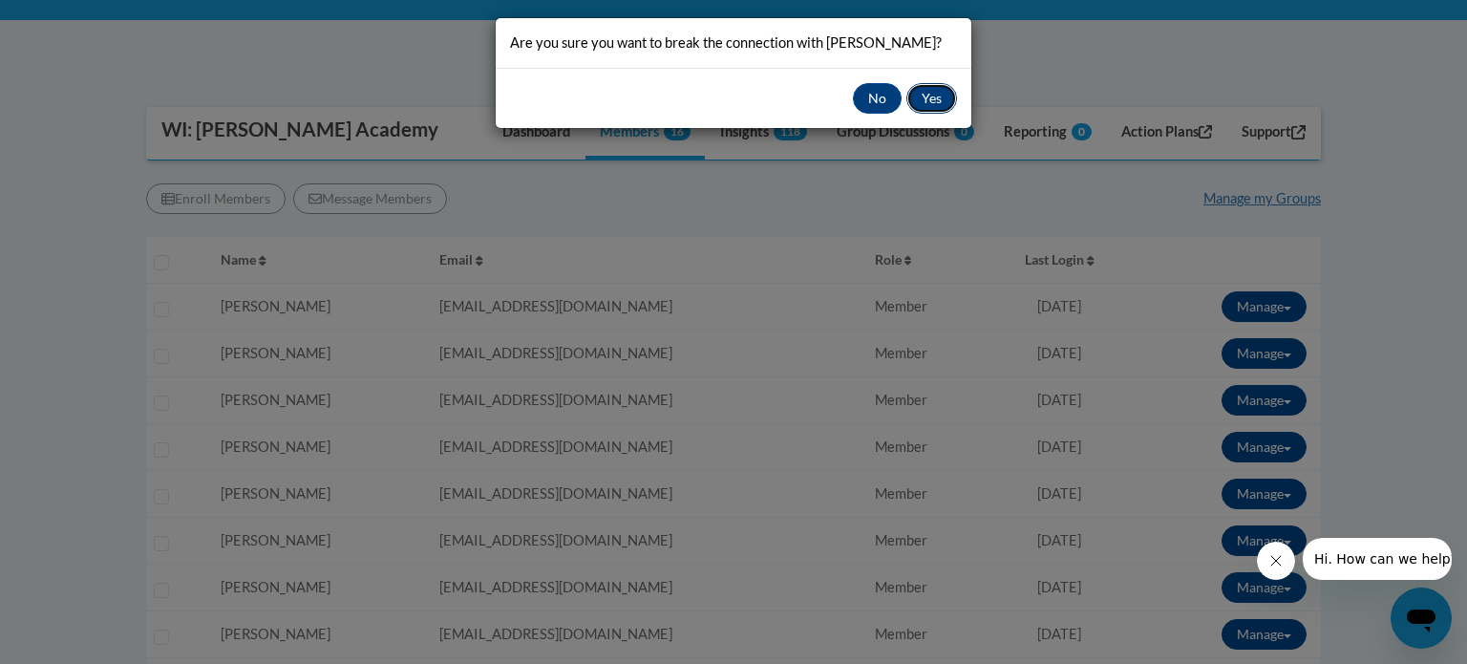
click at [932, 89] on button "Yes" at bounding box center [931, 98] width 51 height 31
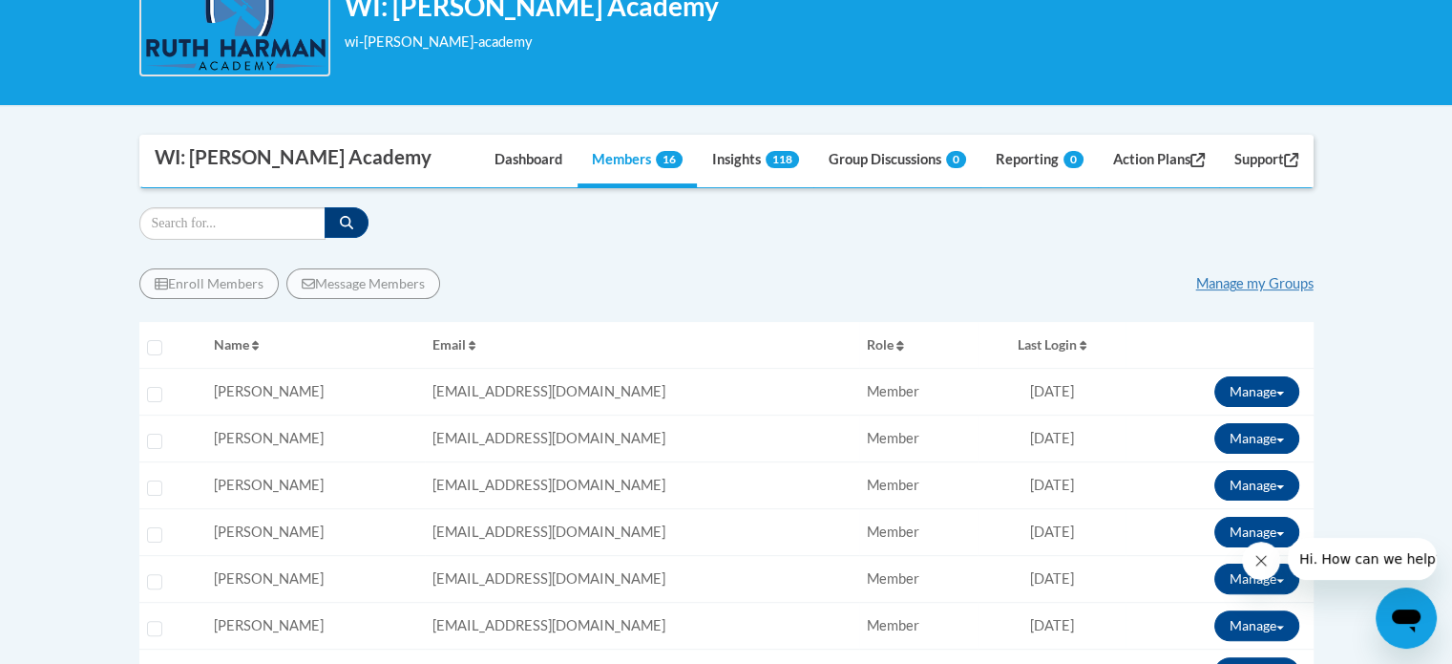
scroll to position [342, 0]
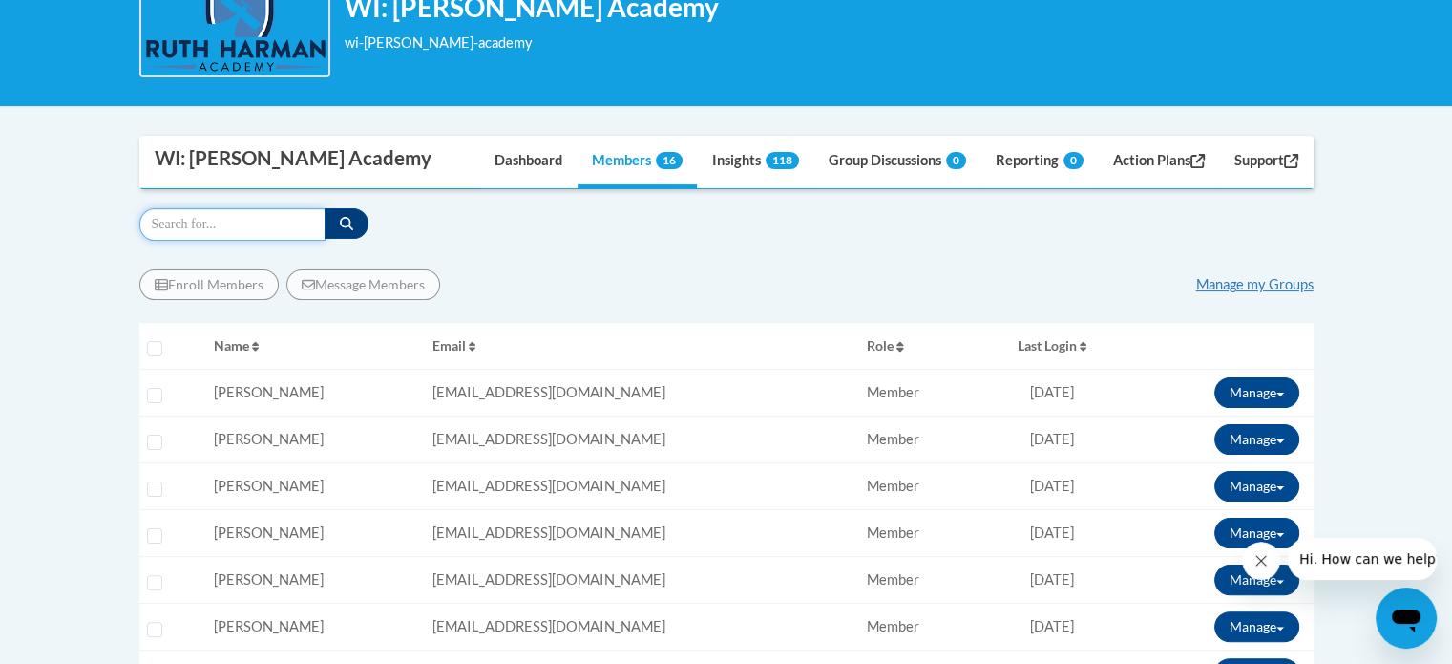
click at [279, 235] on input "Search" at bounding box center [232, 224] width 186 height 32
type input "[PERSON_NAME]"
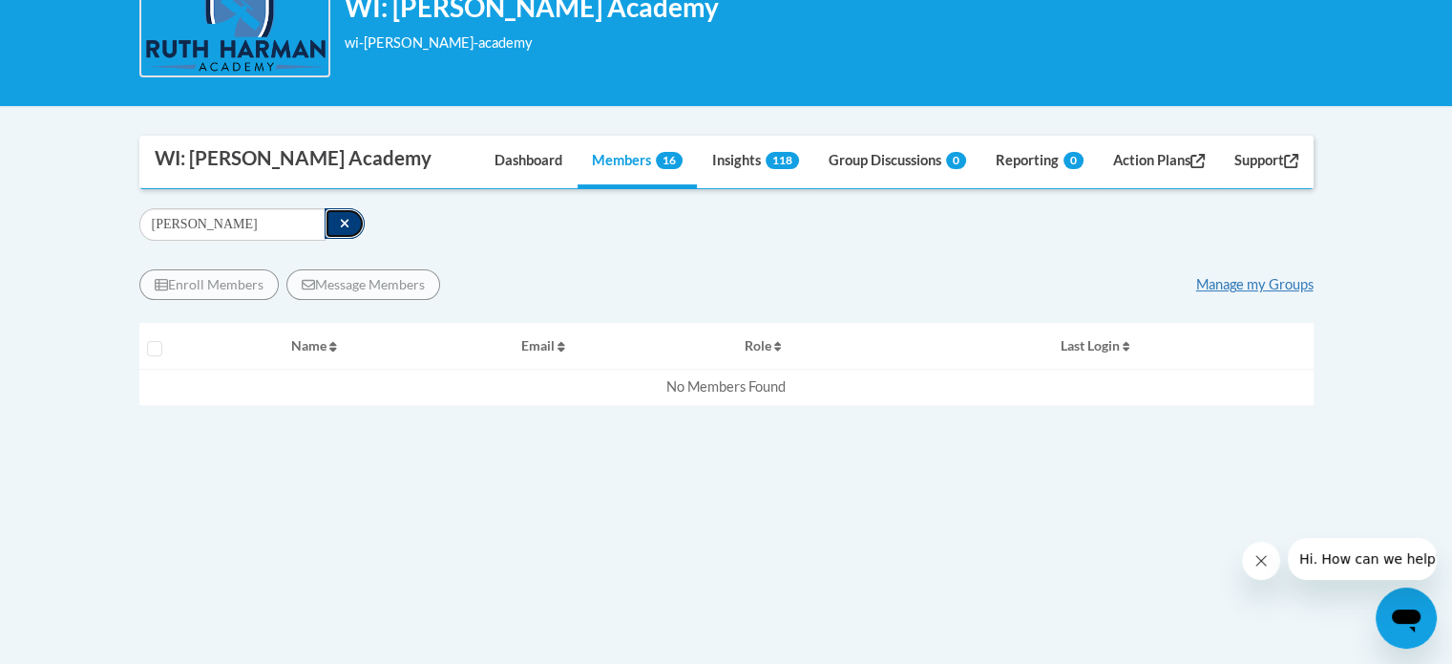
click at [358, 225] on button "button" at bounding box center [345, 223] width 41 height 31
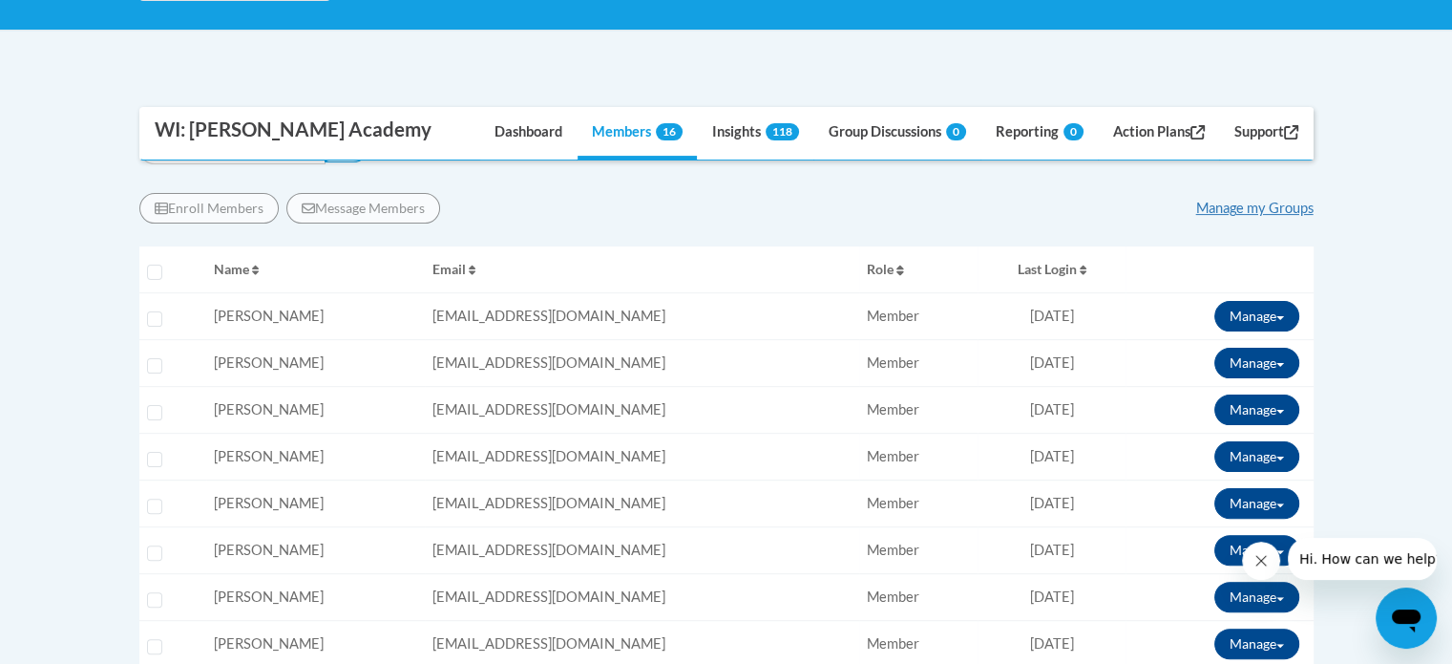
scroll to position [416, 0]
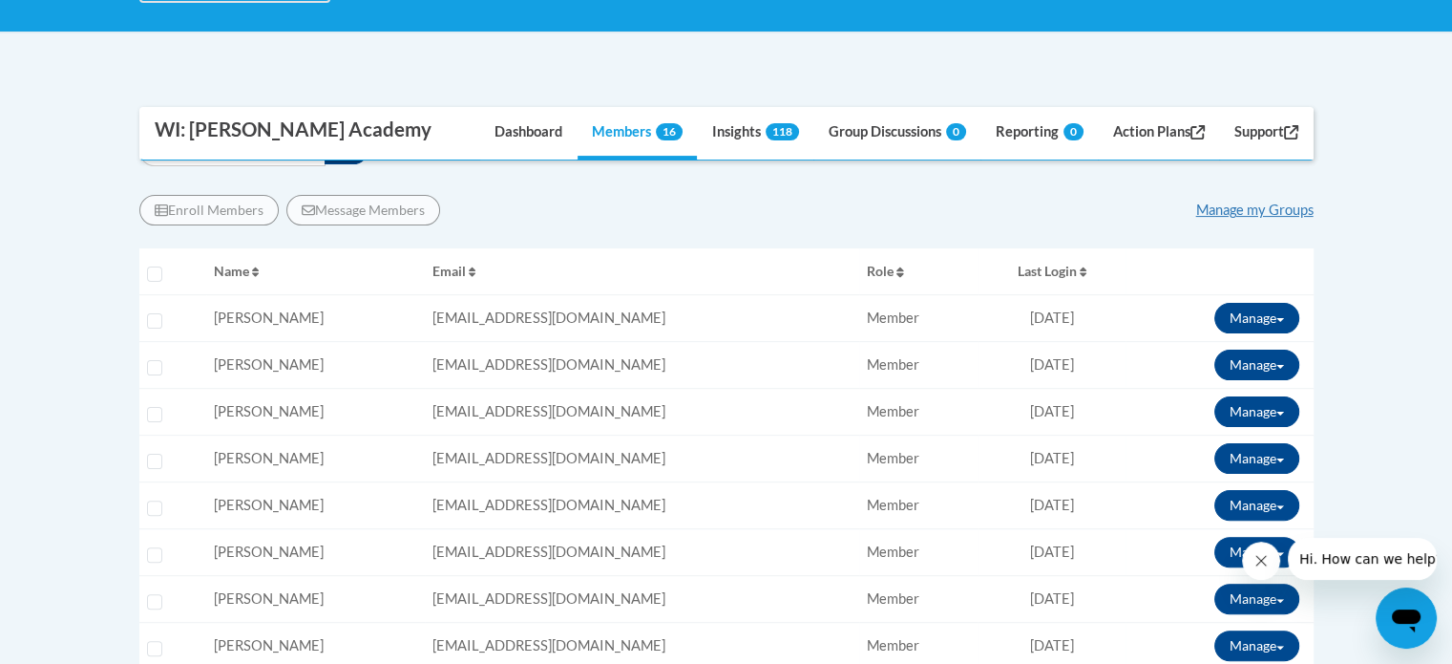
click at [811, 226] on div "Enroll Members Message Members Manage my Groups « 1 » Selecting Name Email" at bounding box center [726, 622] width 1174 height 884
click at [704, 253] on th "Email" at bounding box center [642, 271] width 434 height 47
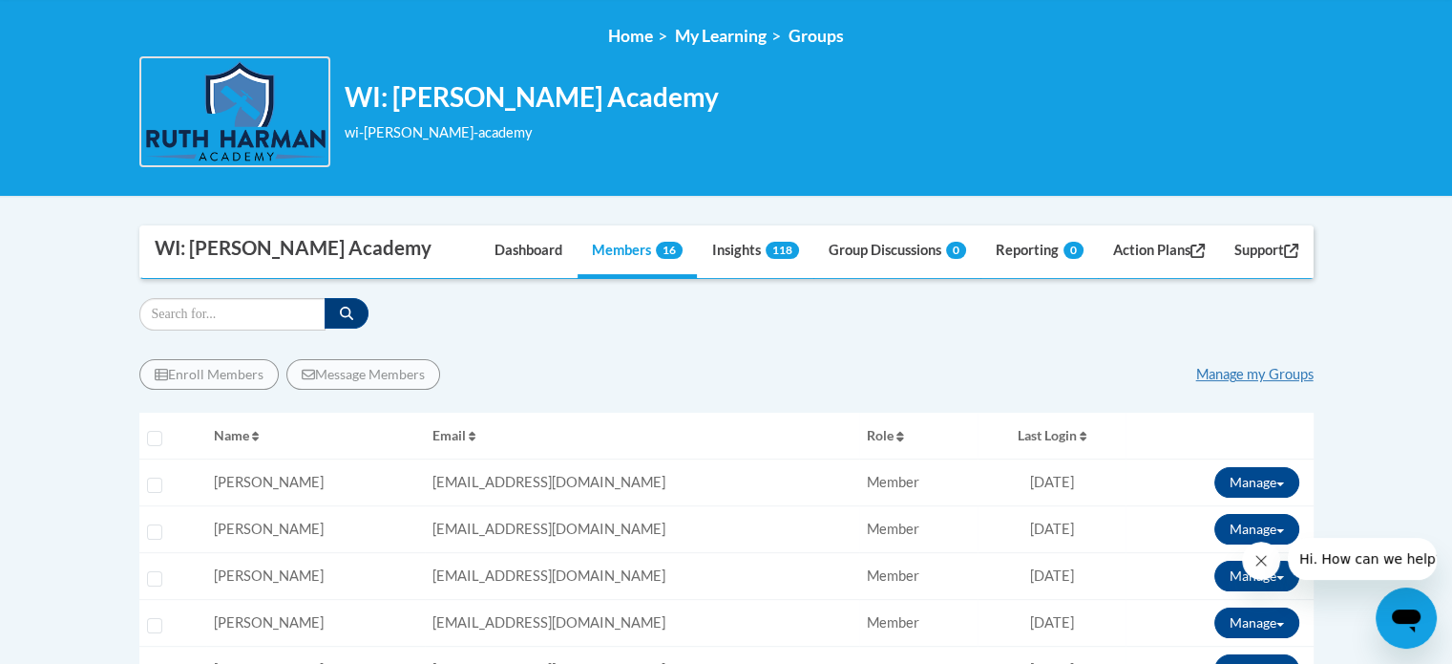
scroll to position [250, 0]
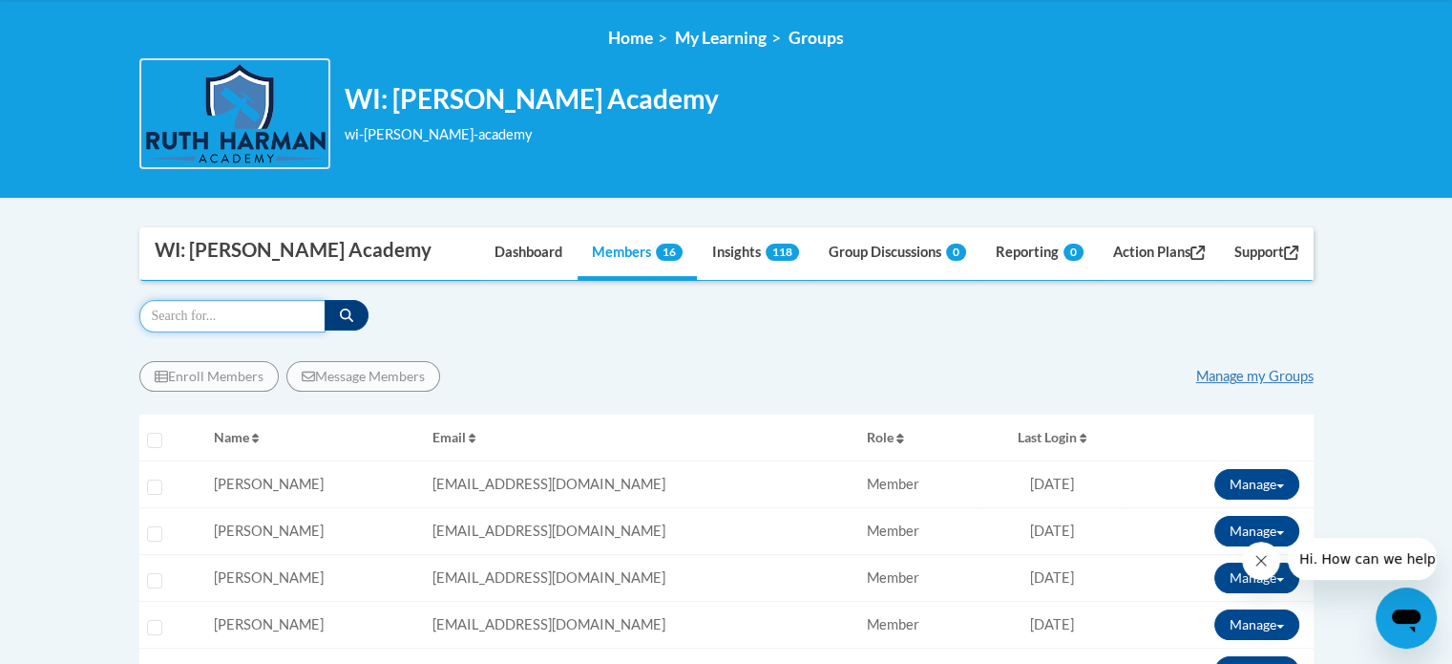
click at [231, 314] on input "Search" at bounding box center [232, 316] width 186 height 32
type input "[PERSON_NAME]"
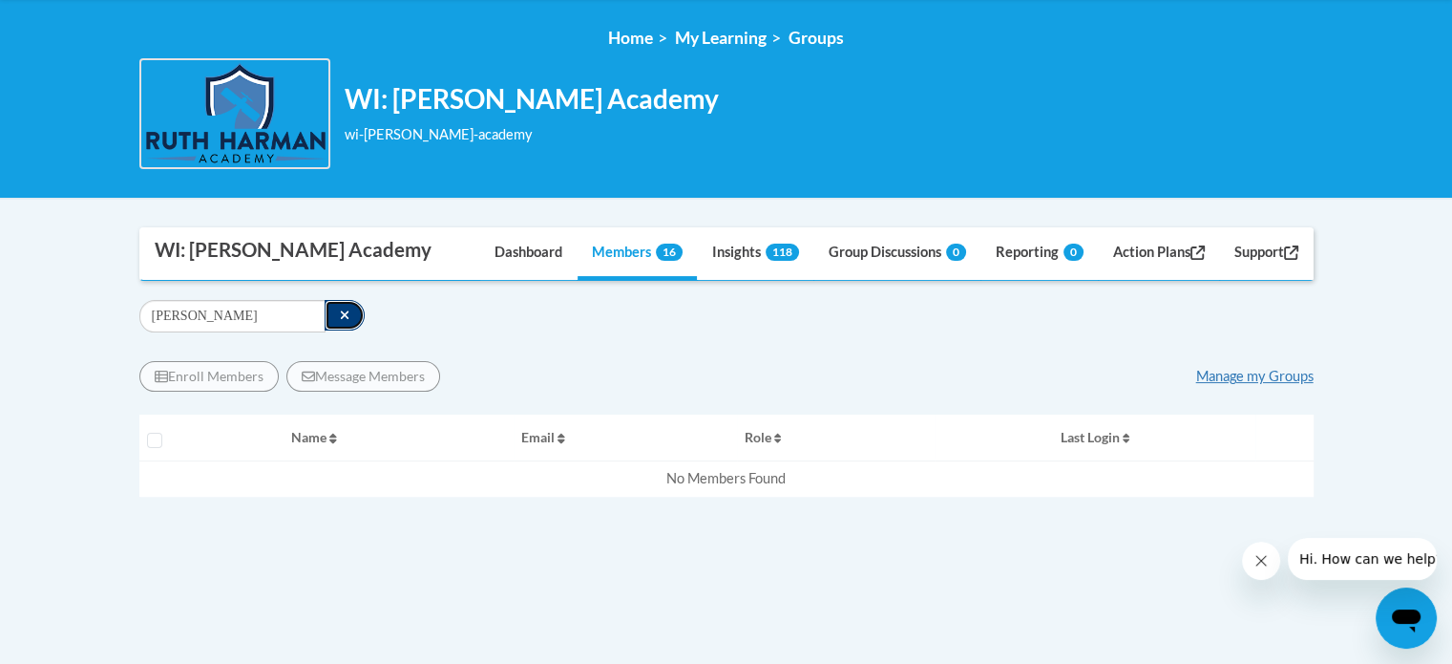
click at [350, 325] on button "button" at bounding box center [345, 315] width 41 height 31
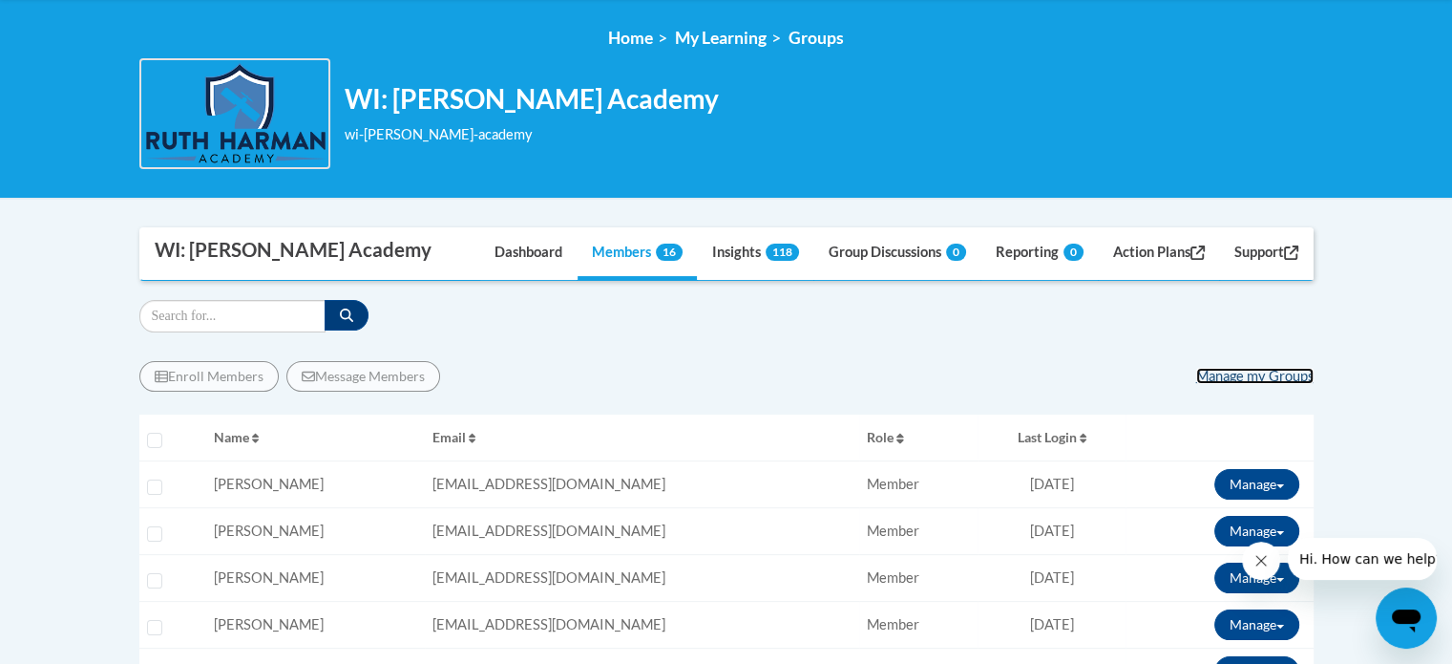
click at [1238, 374] on link "Manage my Groups" at bounding box center [1254, 376] width 117 height 16
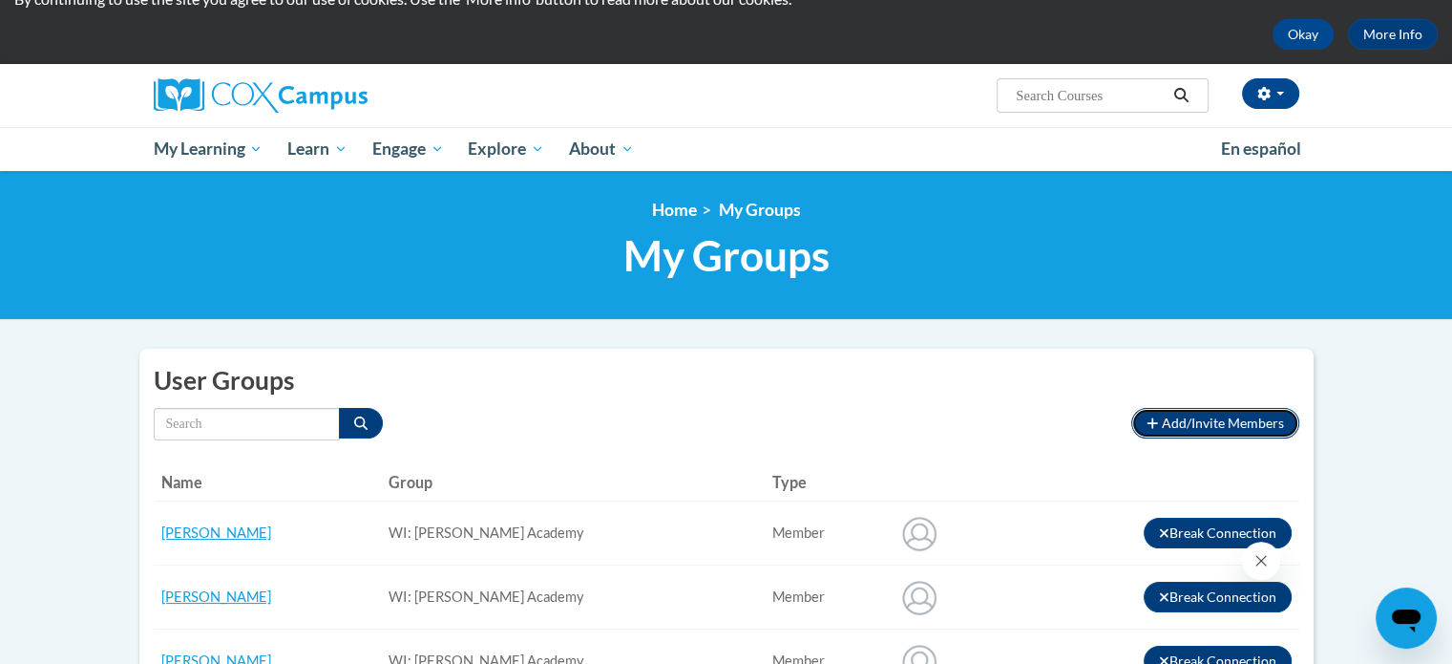
click at [1153, 423] on icon "button" at bounding box center [1153, 422] width 11 height 11
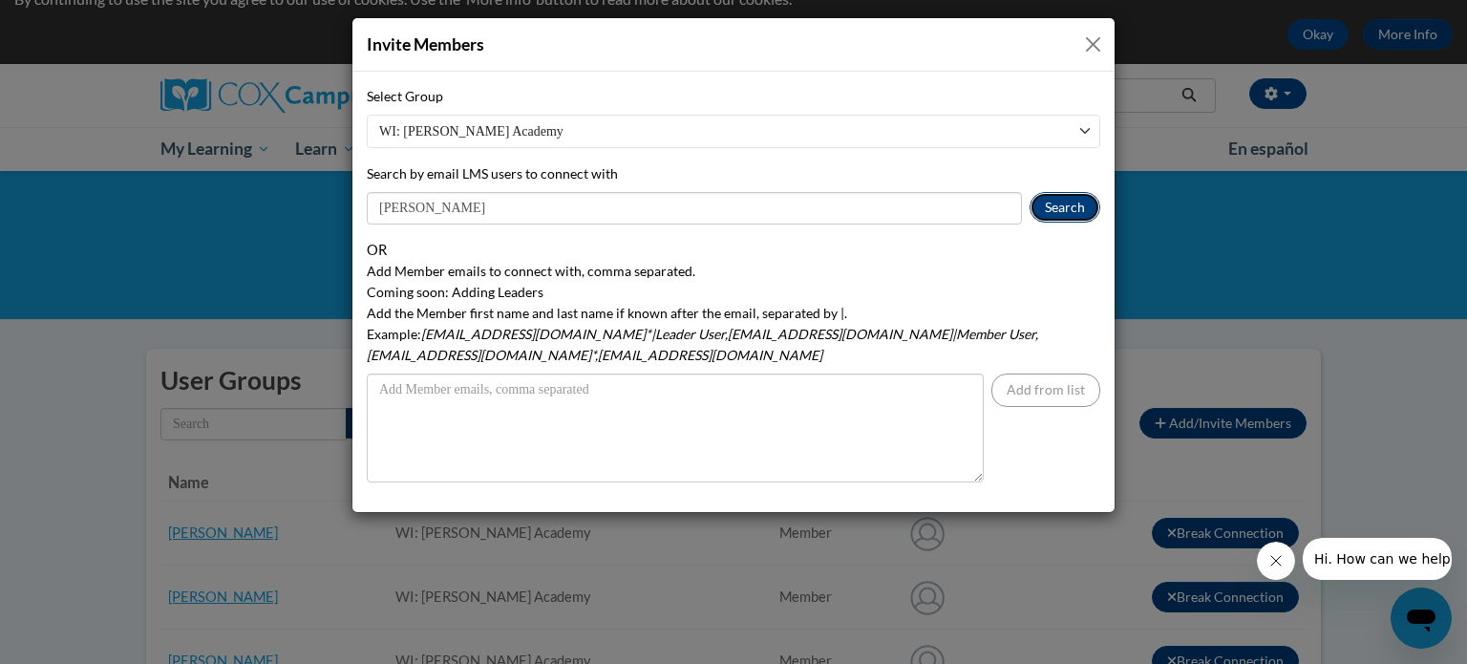
click at [1070, 213] on button "Search" at bounding box center [1064, 207] width 71 height 31
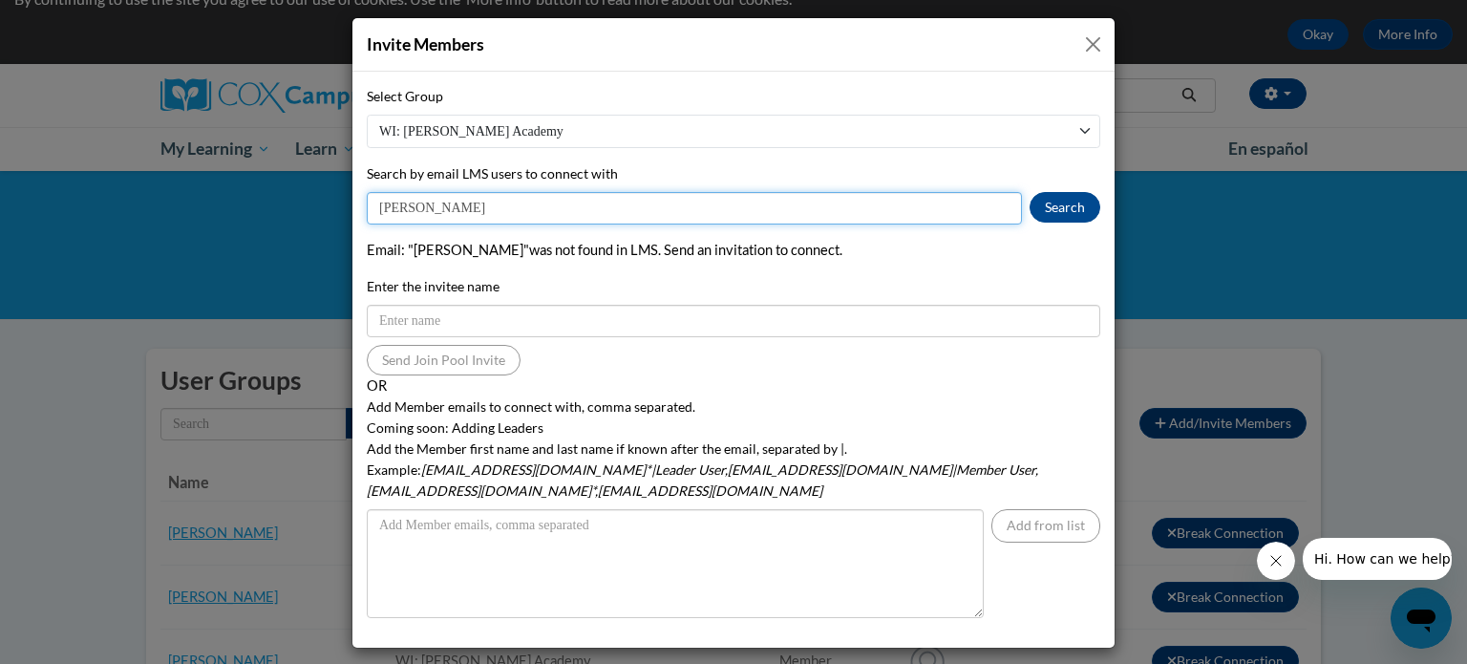
drag, startPoint x: 483, startPoint y: 209, endPoint x: 386, endPoint y: 202, distance: 97.6
click at [386, 202] on input "[PERSON_NAME]" at bounding box center [694, 208] width 655 height 32
type input "EKajohn@kusd.edu"
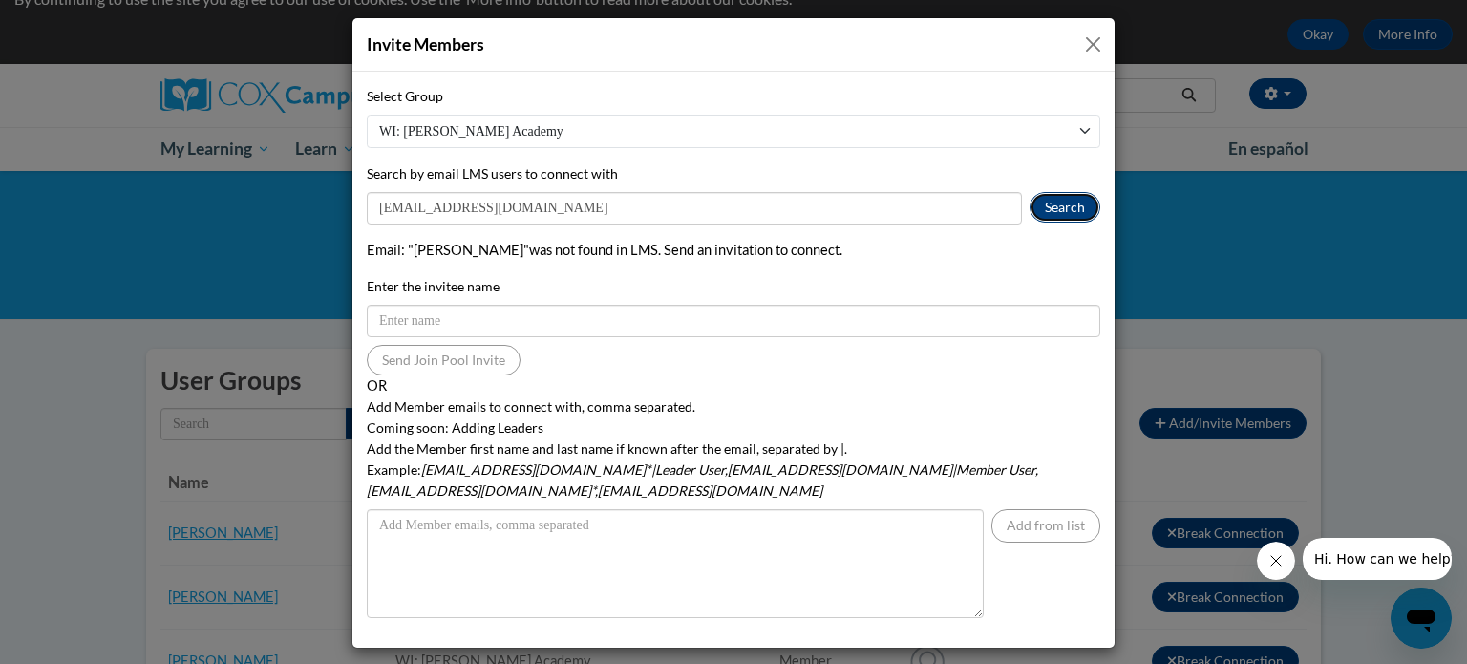
click at [1070, 206] on button "Search" at bounding box center [1064, 207] width 71 height 31
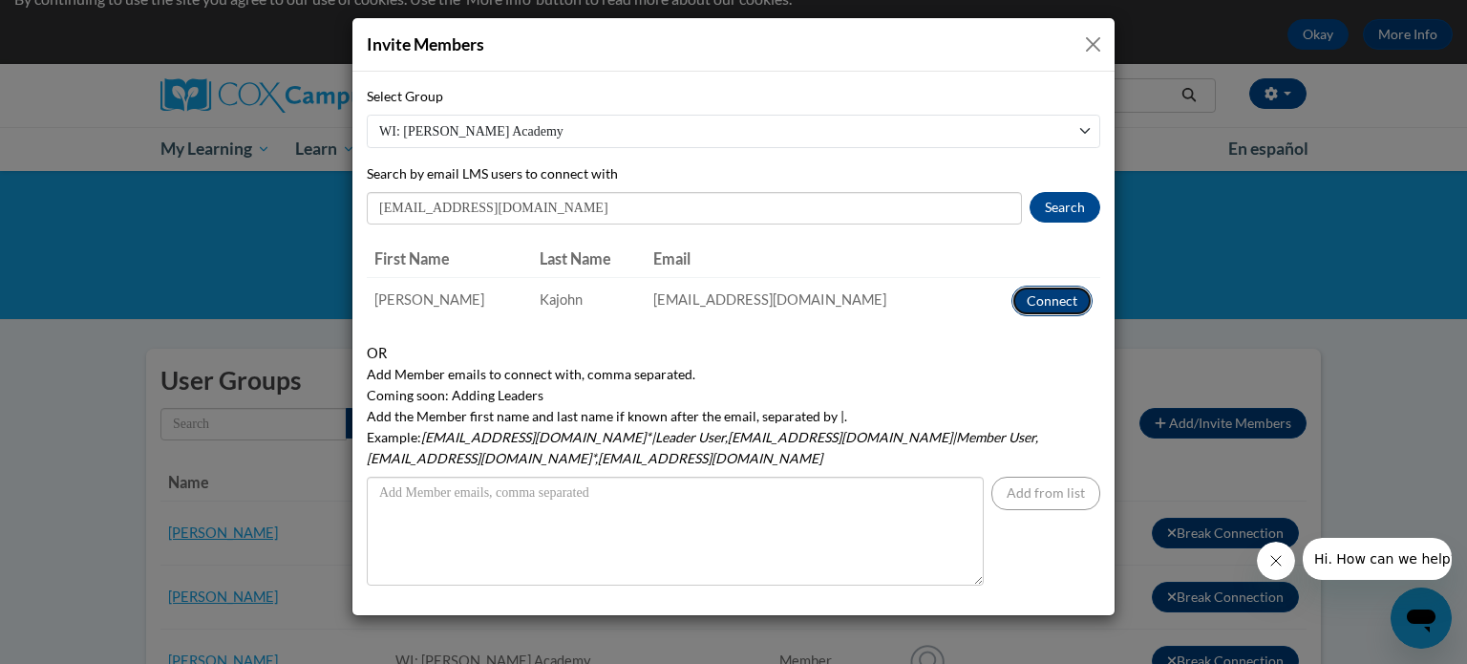
click at [1047, 299] on button "Connect" at bounding box center [1051, 301] width 81 height 31
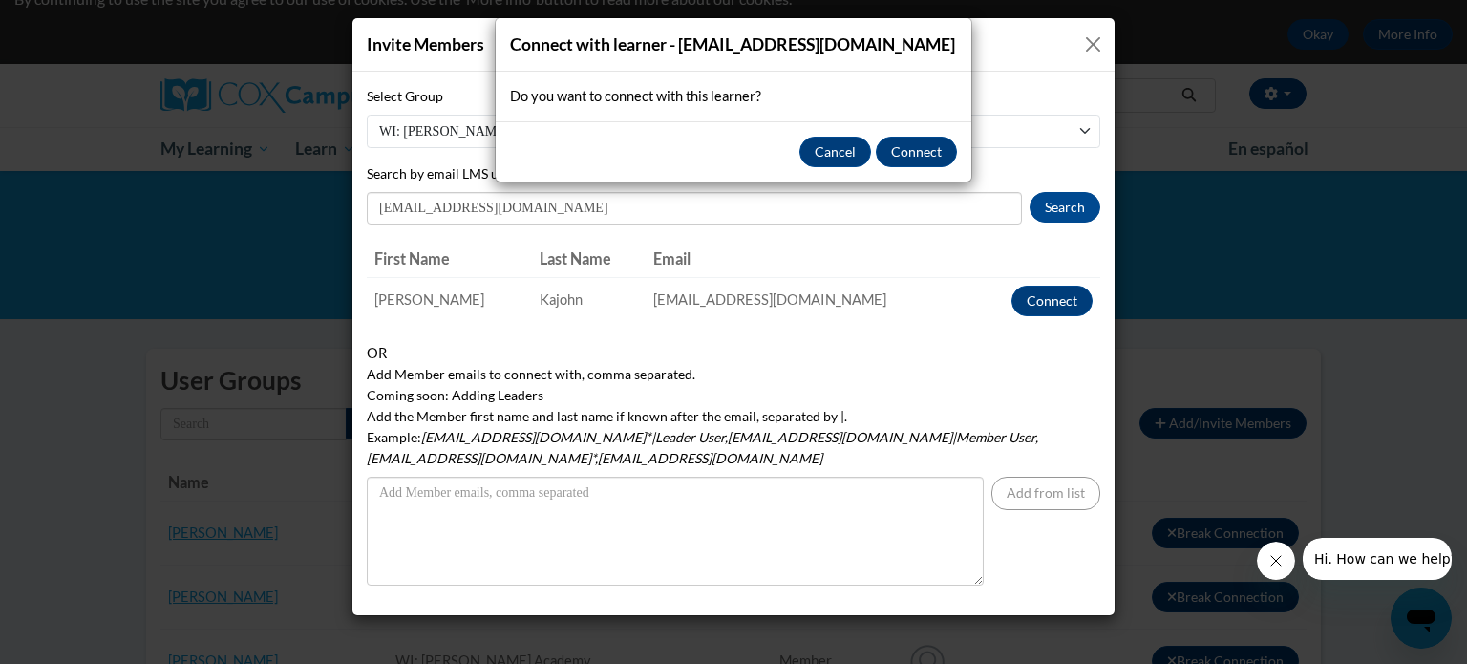
click at [1062, 303] on div "Connect with learner - ekajohn@kusd.edu Do you want to connect with this learne…" at bounding box center [733, 332] width 1467 height 664
click at [936, 154] on button "Connect" at bounding box center [916, 152] width 81 height 31
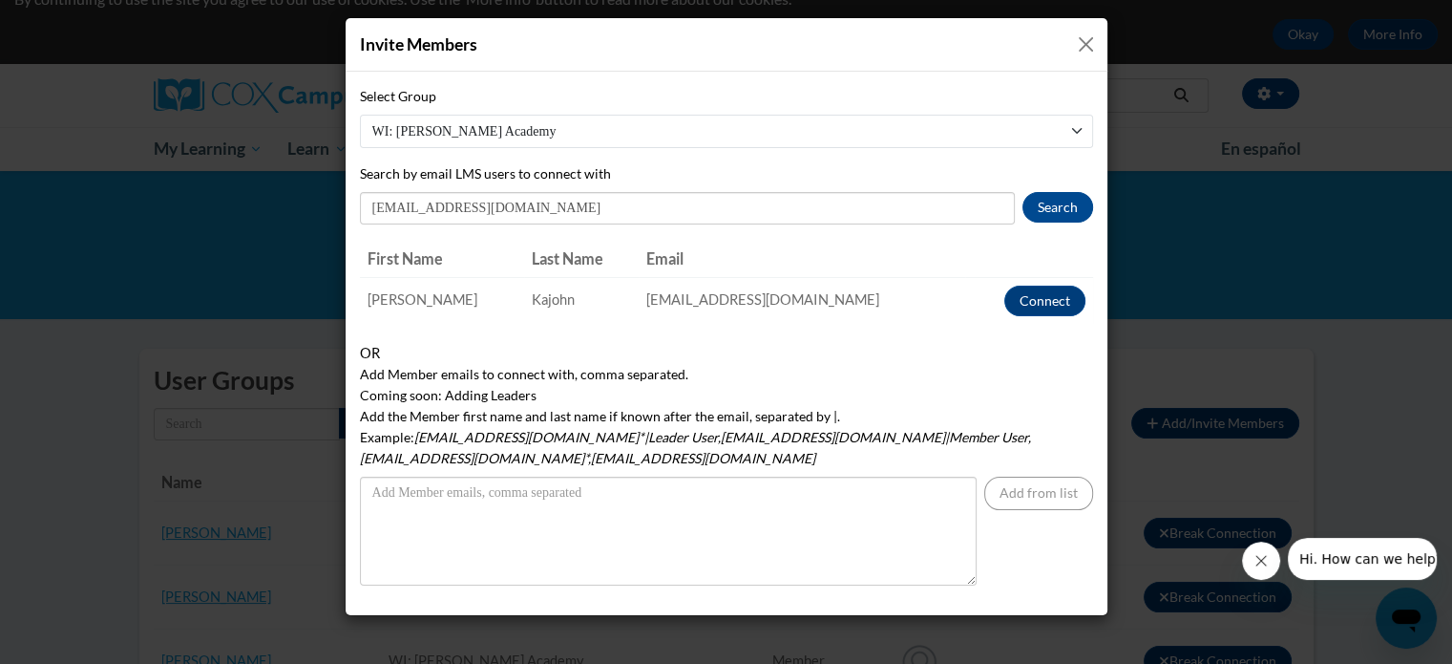
click at [936, 154] on div "Select Group WI: Ruth Harman Academy Search by email LMS users to connect with …" at bounding box center [726, 155] width 733 height 138
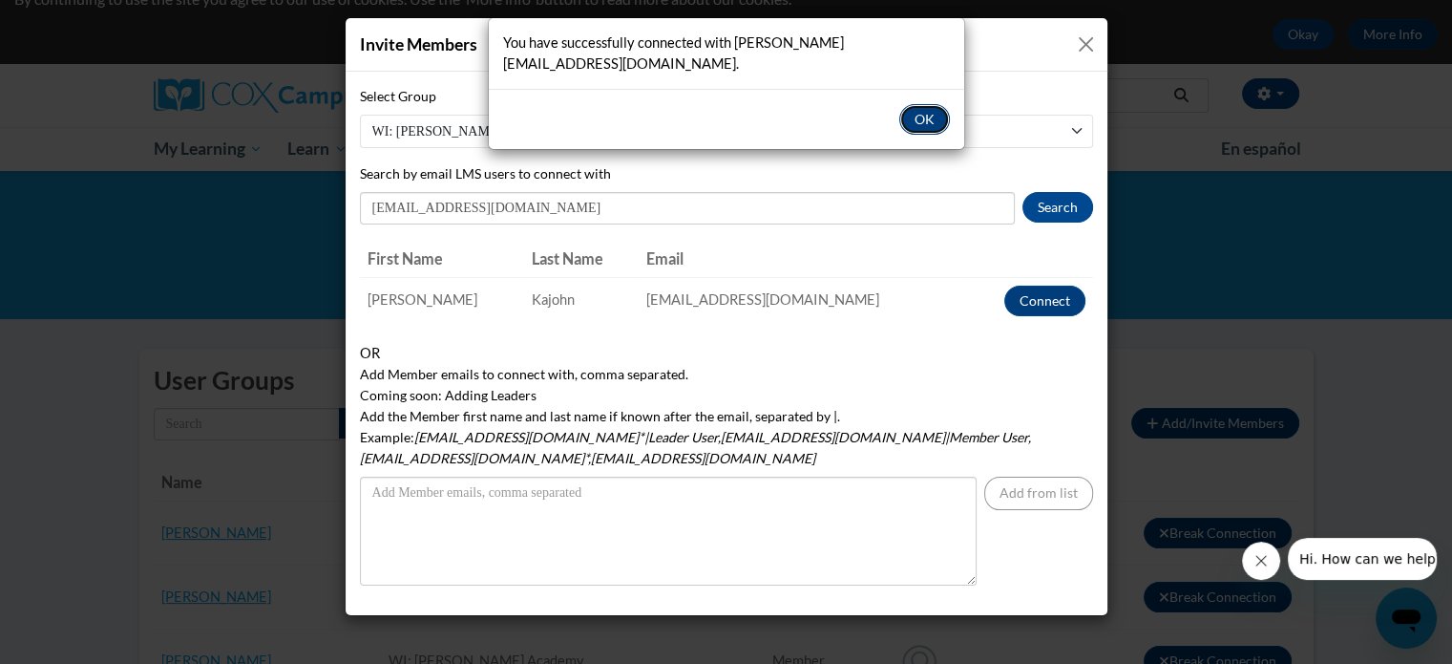
click at [920, 104] on button "OK" at bounding box center [924, 119] width 51 height 31
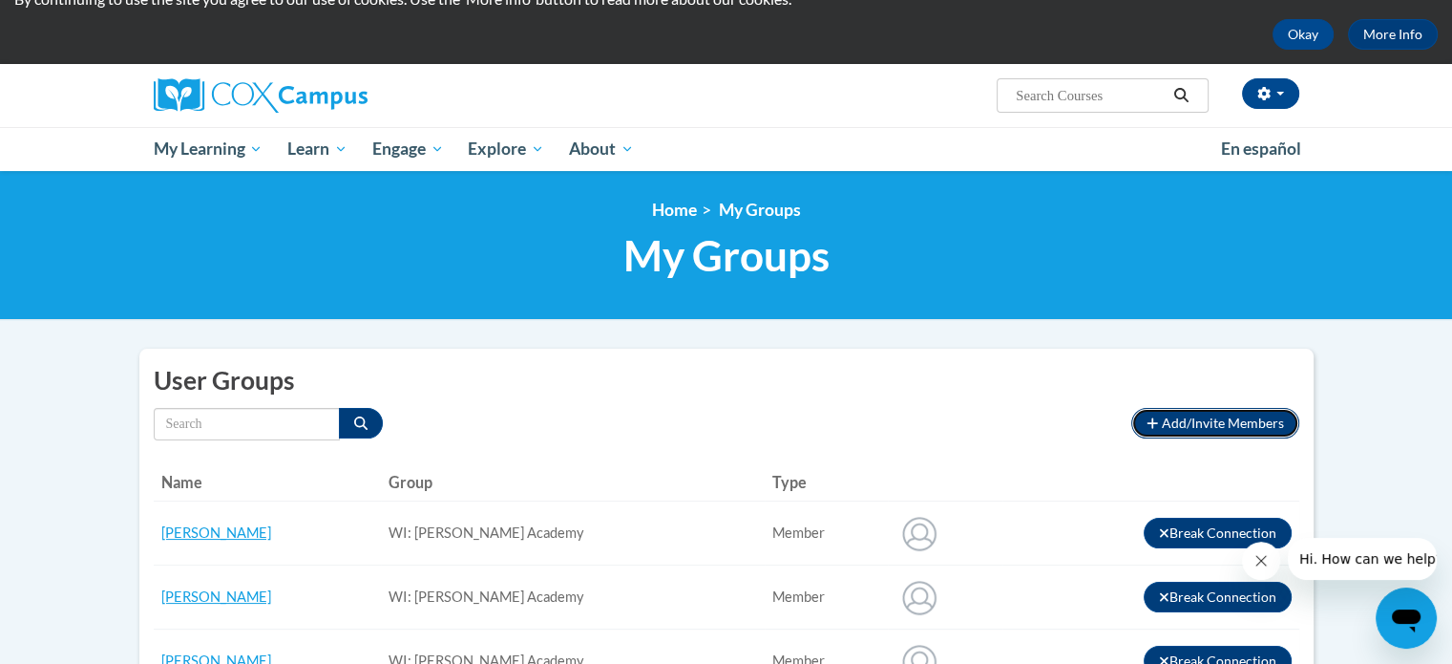
click at [1154, 422] on icon "button" at bounding box center [1153, 422] width 11 height 11
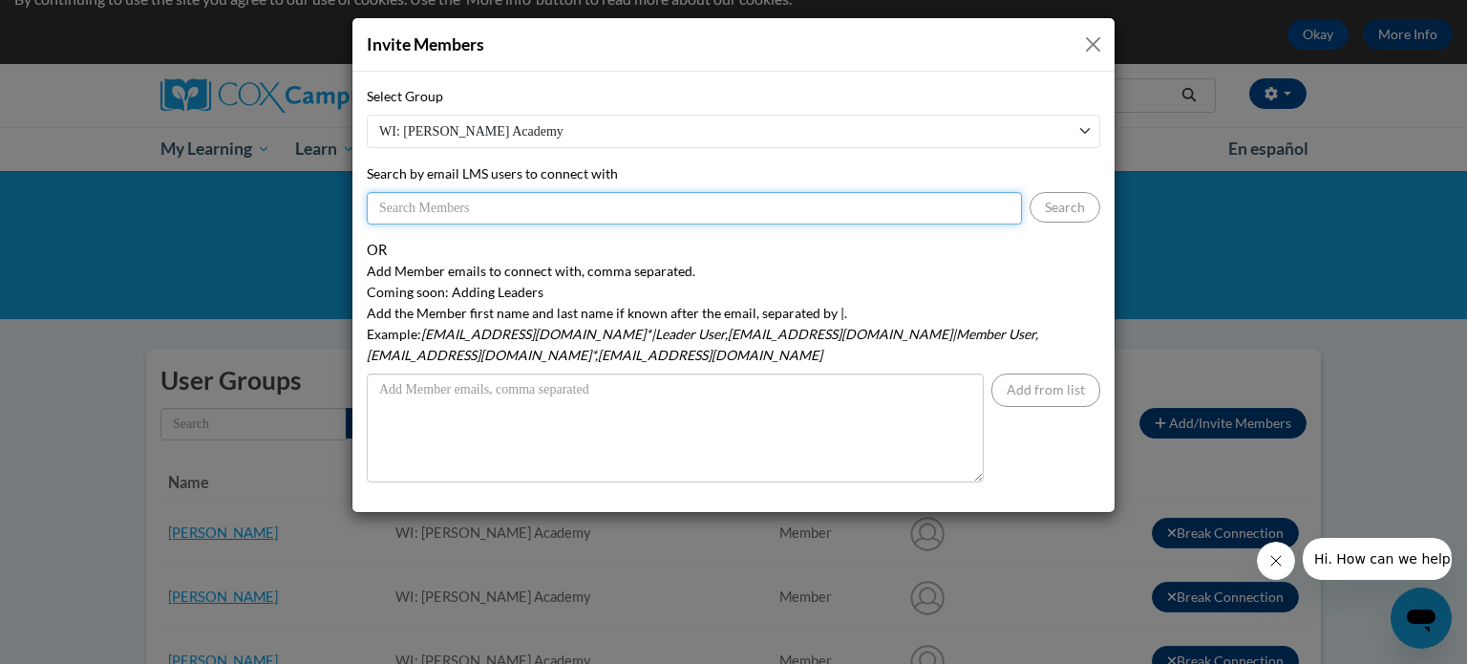
click at [552, 203] on input "Search by email LMS users to connect with" at bounding box center [694, 208] width 655 height 32
click at [552, 203] on input "RWachh" at bounding box center [694, 208] width 655 height 32
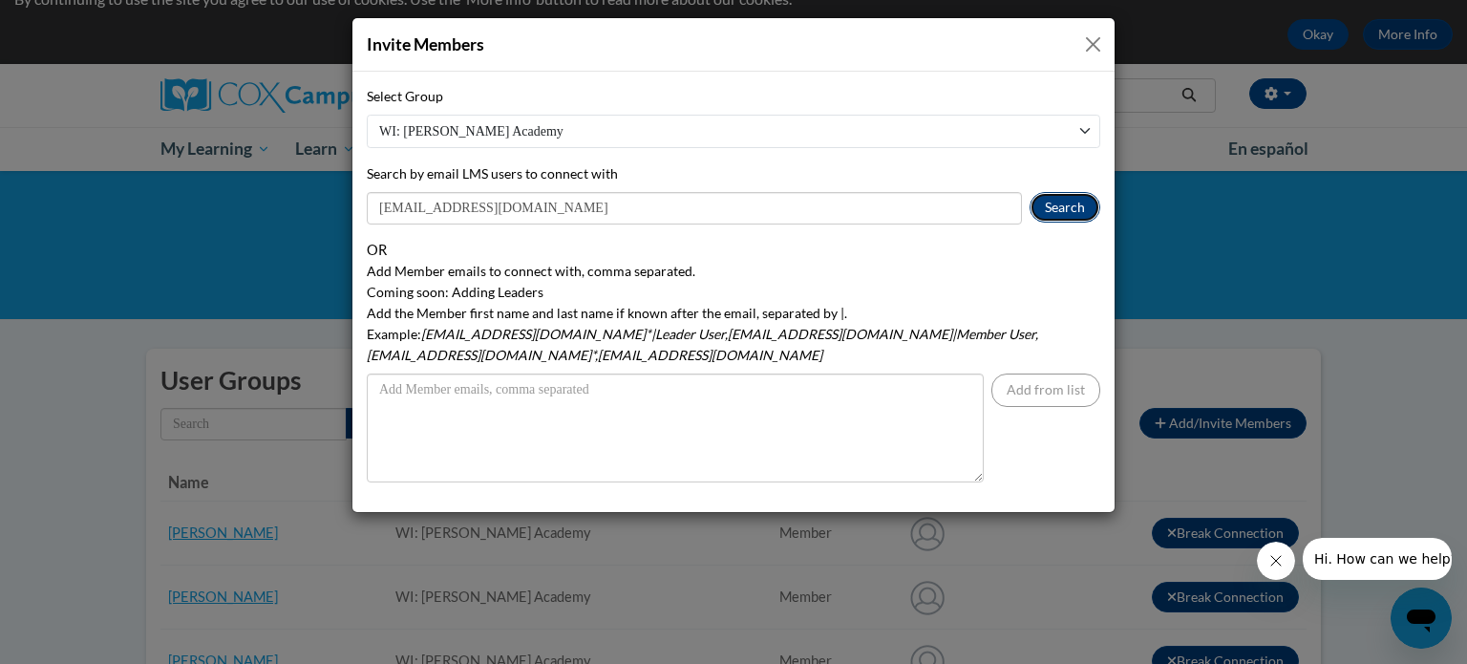
click at [1071, 215] on button "Search" at bounding box center [1064, 207] width 71 height 31
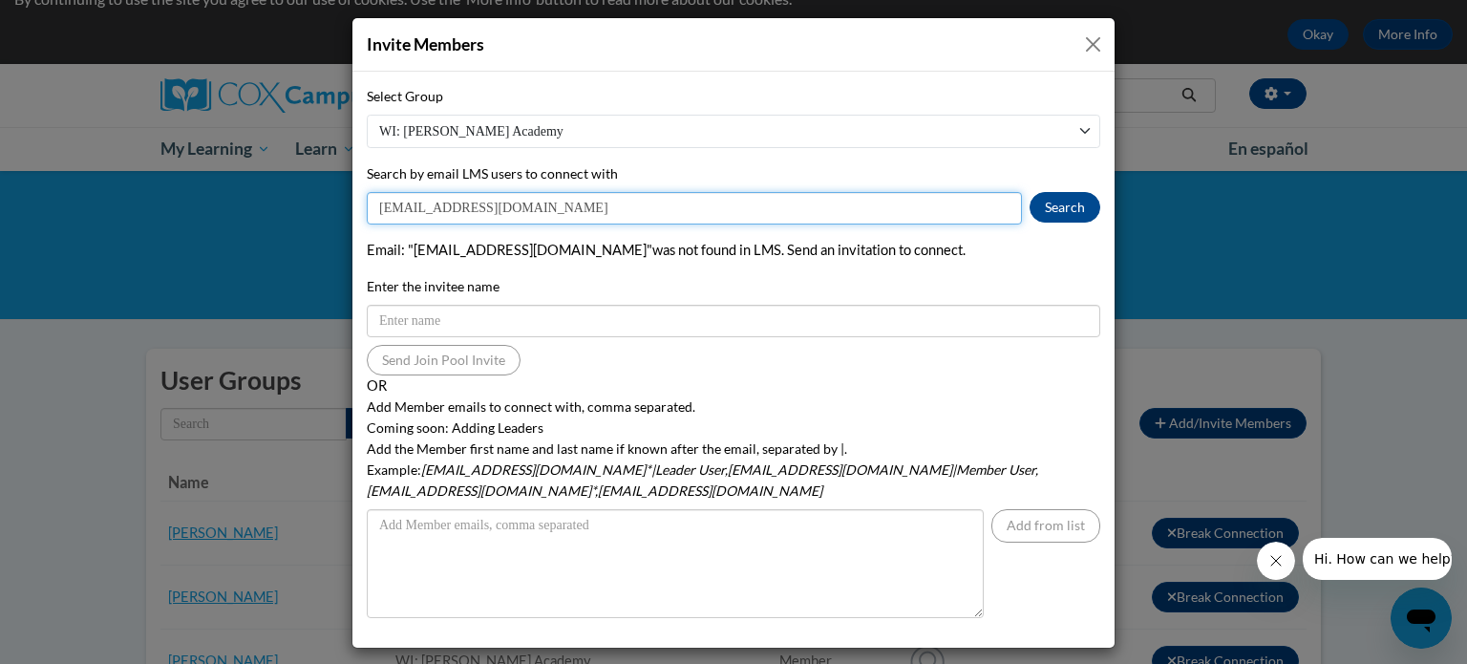
click at [430, 205] on input "RWachho@kusd.edu" at bounding box center [694, 208] width 655 height 32
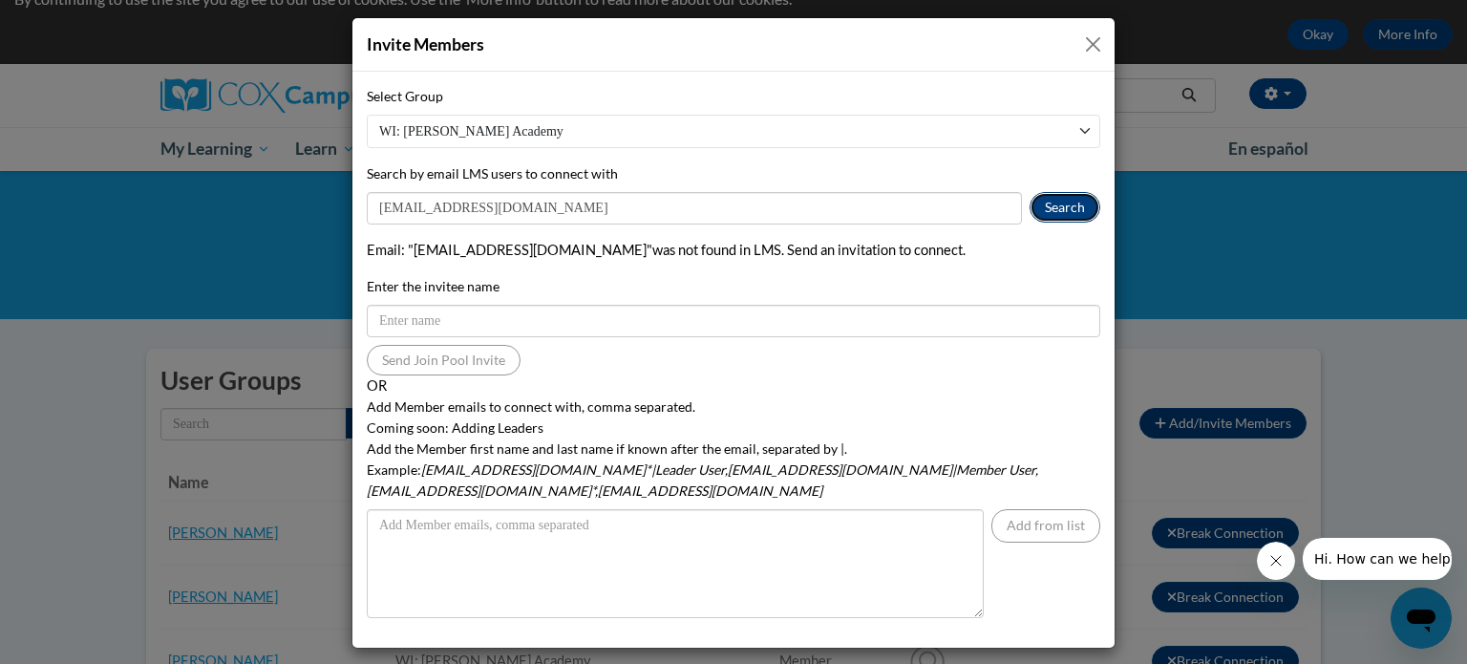
click at [1071, 205] on button "Search" at bounding box center [1064, 207] width 71 height 31
click at [293, 307] on div "Invite Members Select Group WI: Ruth Harman Academy Search by email LMS users t…" at bounding box center [733, 332] width 1467 height 664
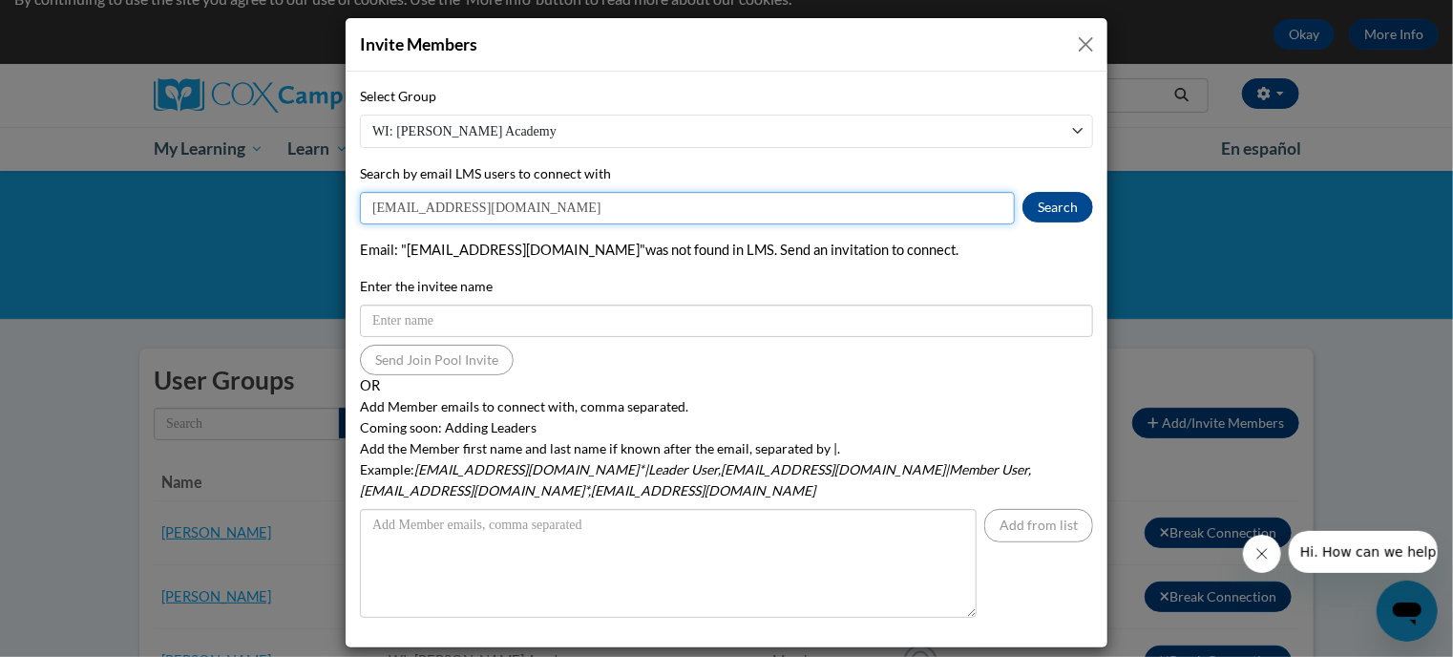
click at [418, 207] on input "RWachh@kusd.edu" at bounding box center [687, 208] width 655 height 32
type input "RWachhol@kusd.edu"
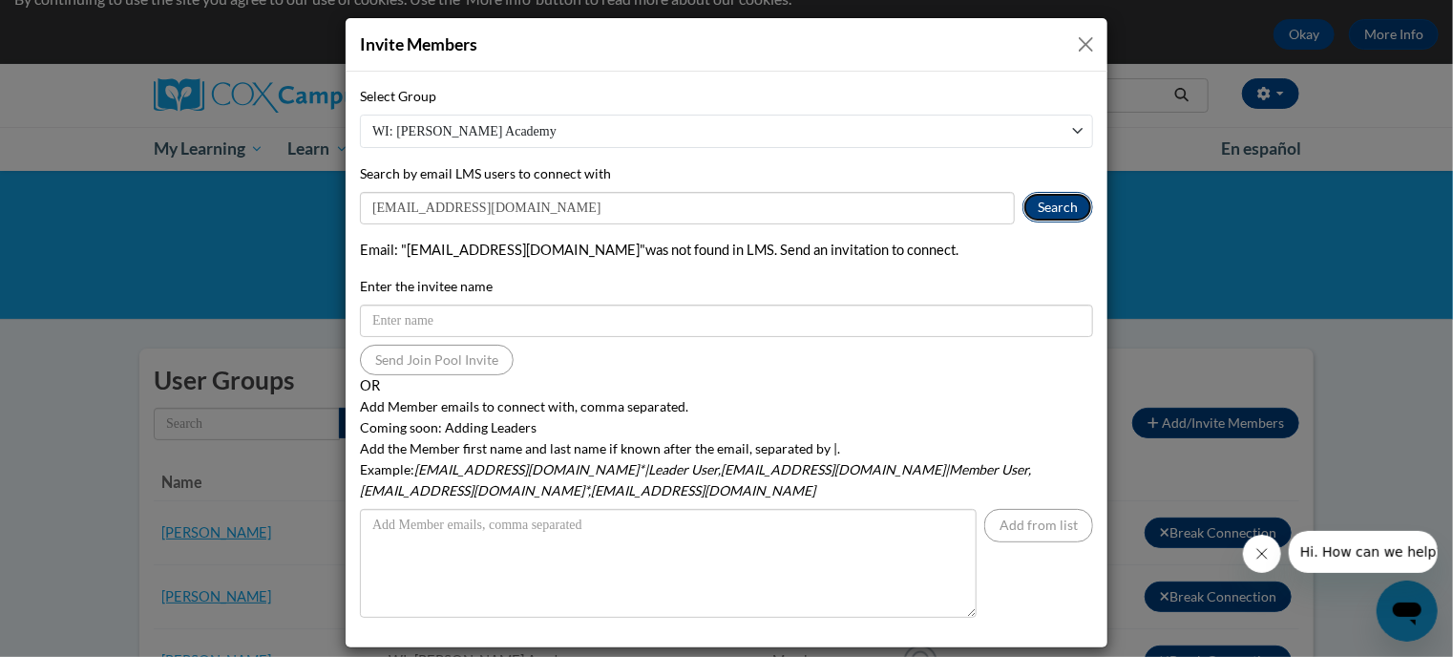
click at [1064, 203] on button "Search" at bounding box center [1058, 207] width 71 height 31
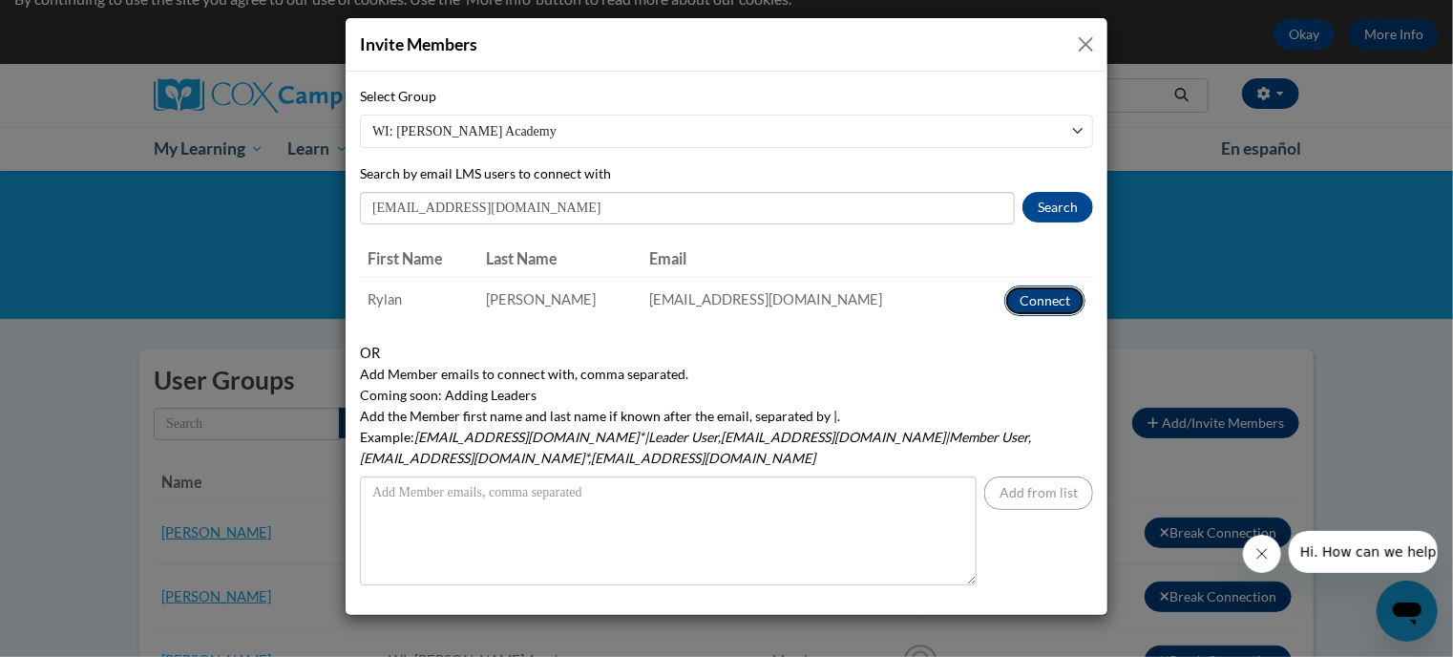
click at [1044, 308] on button "Connect" at bounding box center [1045, 301] width 81 height 31
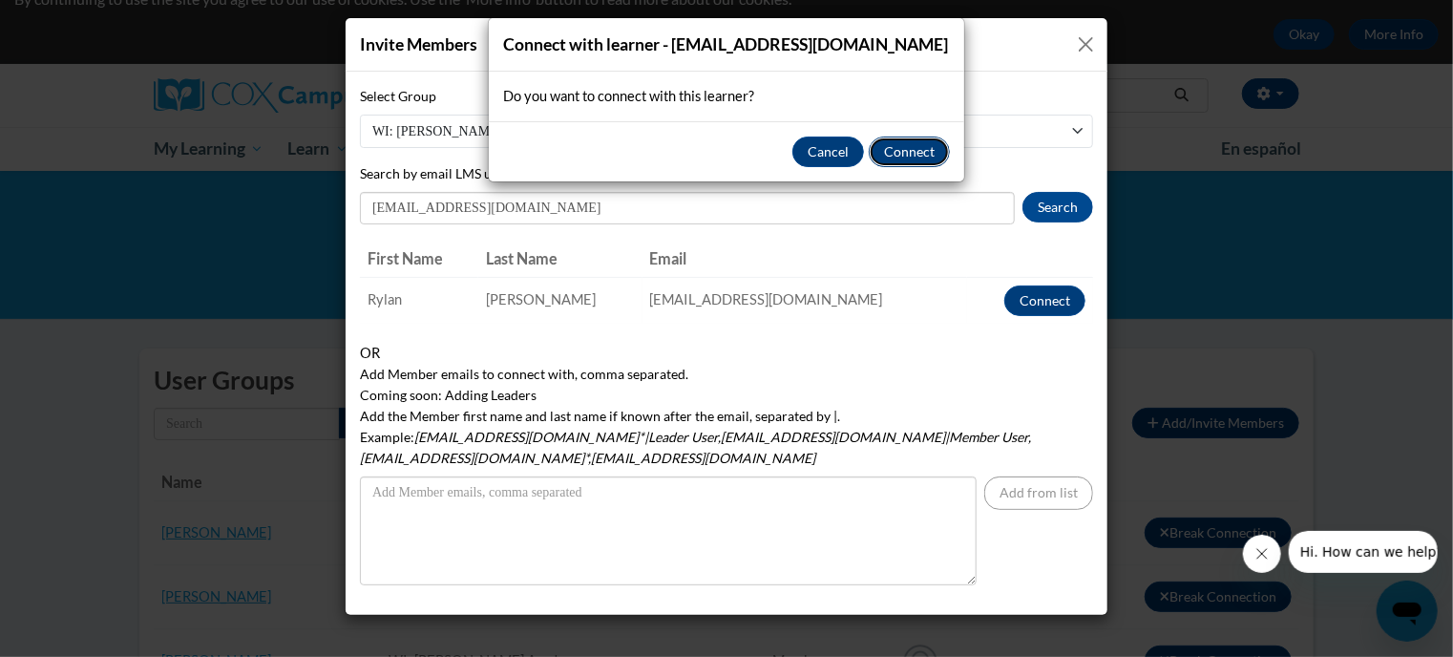
click at [927, 148] on button "Connect" at bounding box center [909, 152] width 81 height 31
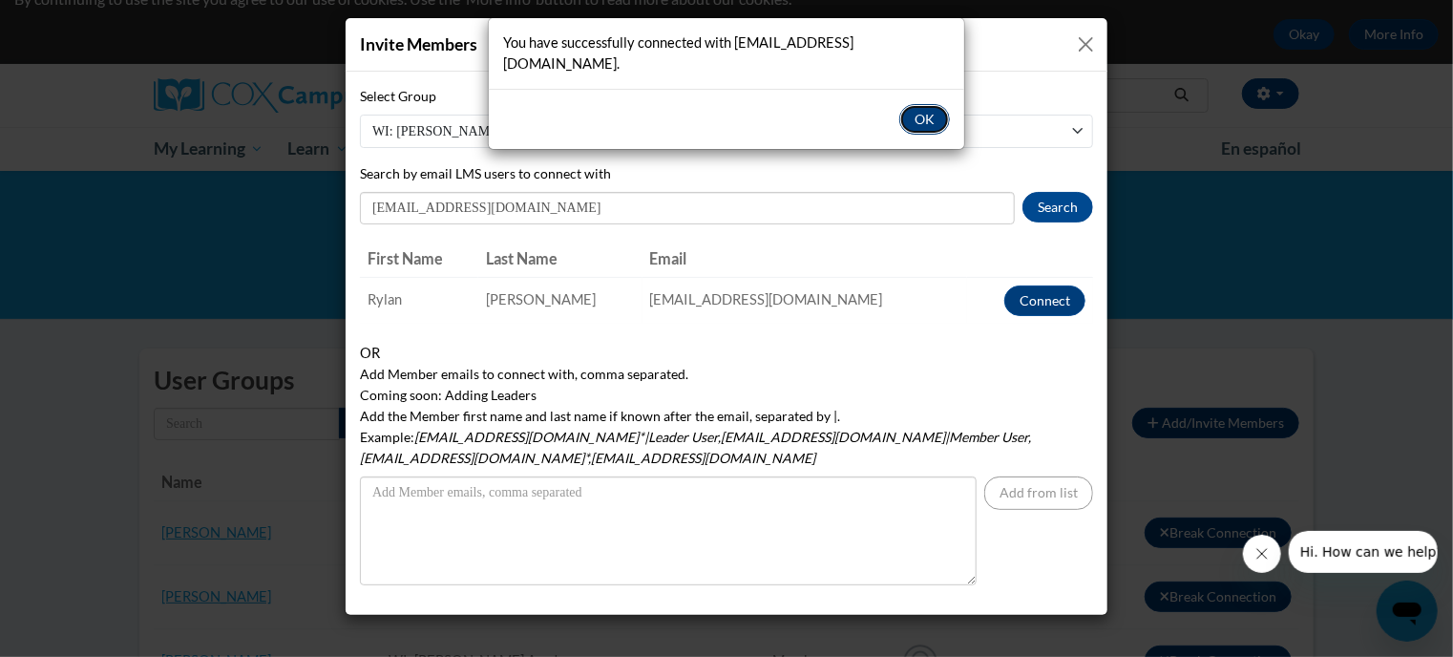
click at [925, 104] on button "OK" at bounding box center [924, 119] width 51 height 31
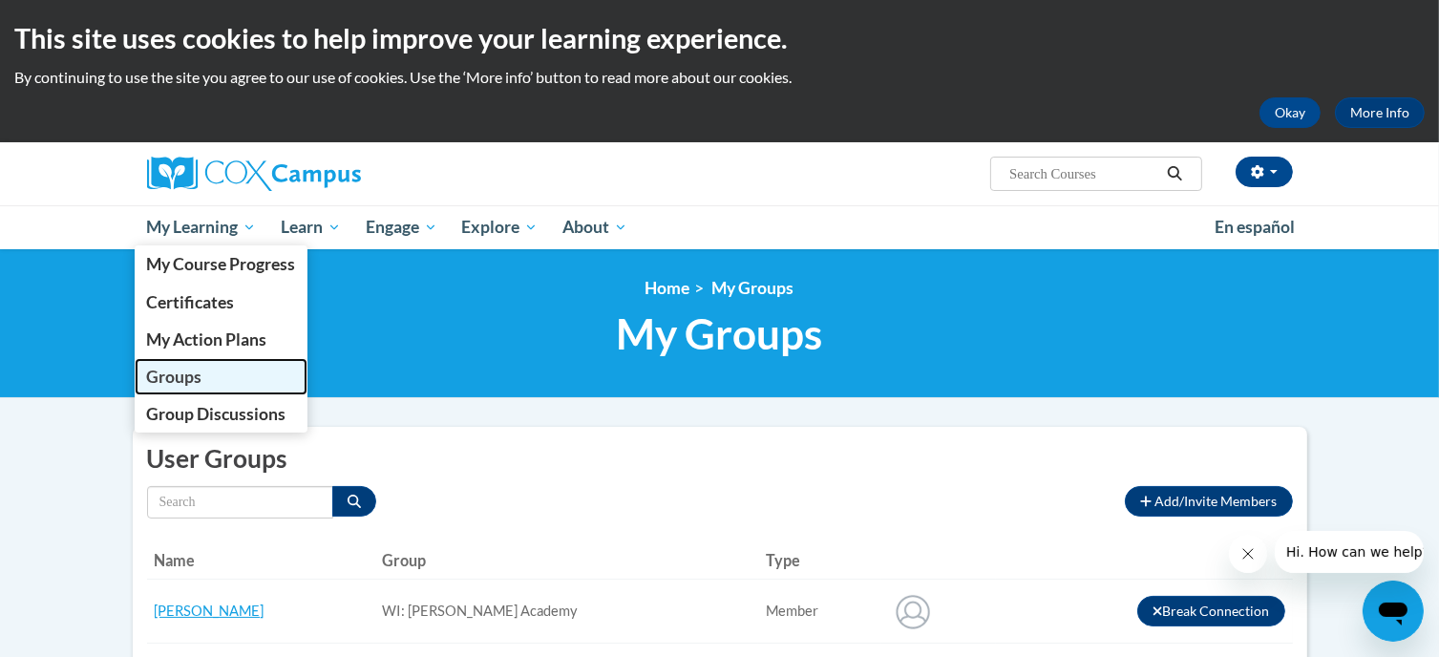
click at [222, 374] on link "Groups" at bounding box center [222, 376] width 174 height 37
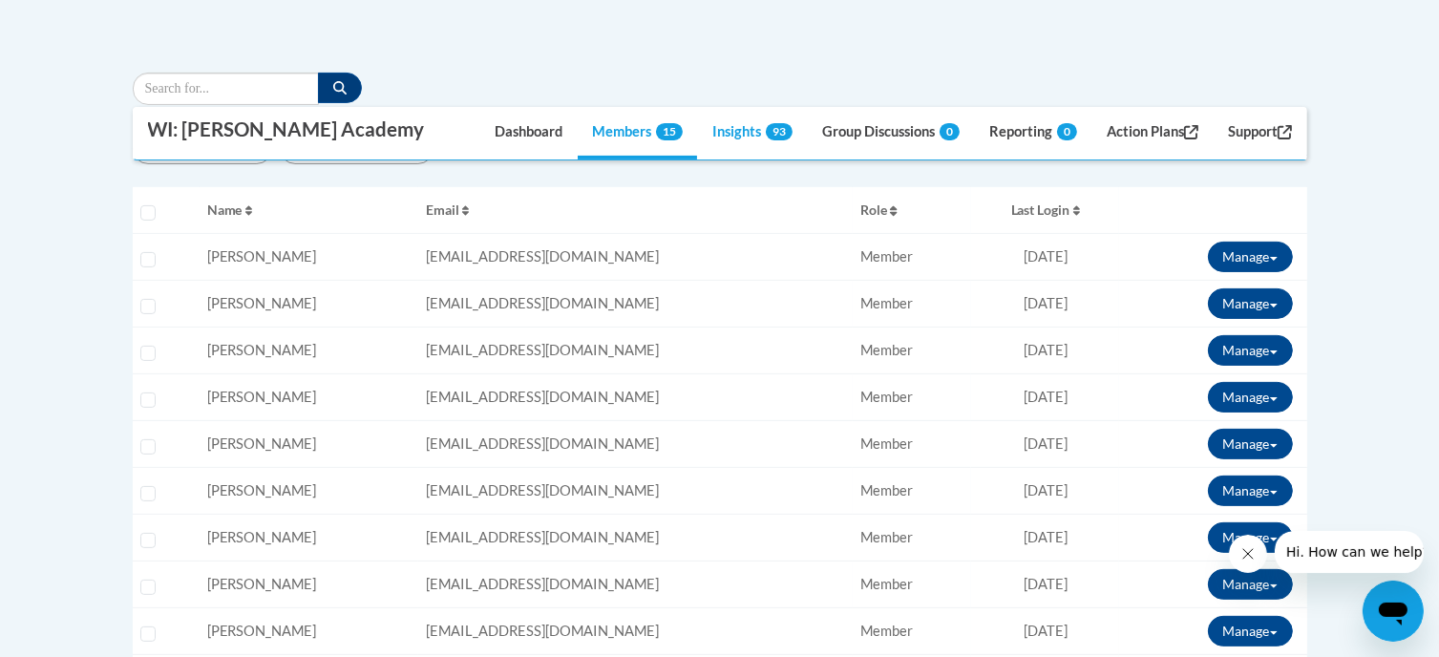
scroll to position [479, 0]
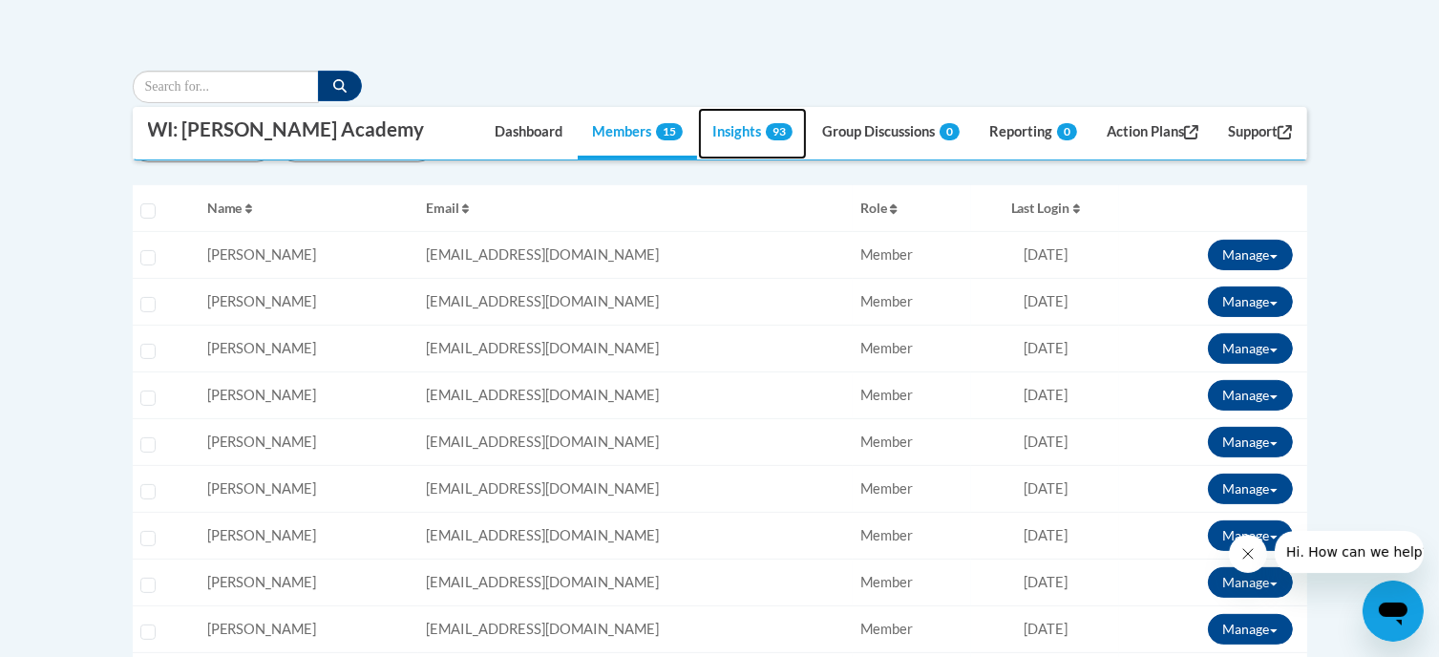
click at [745, 130] on link "Insights 93" at bounding box center [752, 134] width 109 height 52
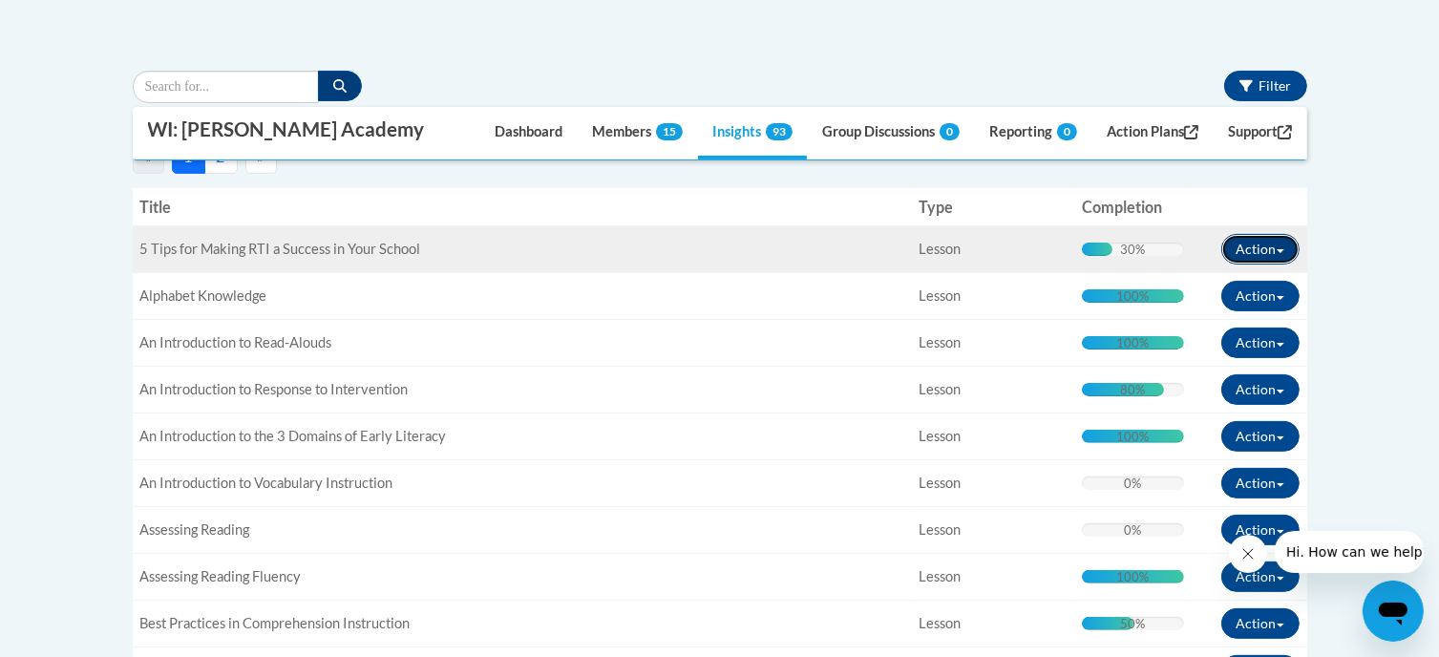
click at [1280, 245] on button "Action" at bounding box center [1260, 249] width 78 height 31
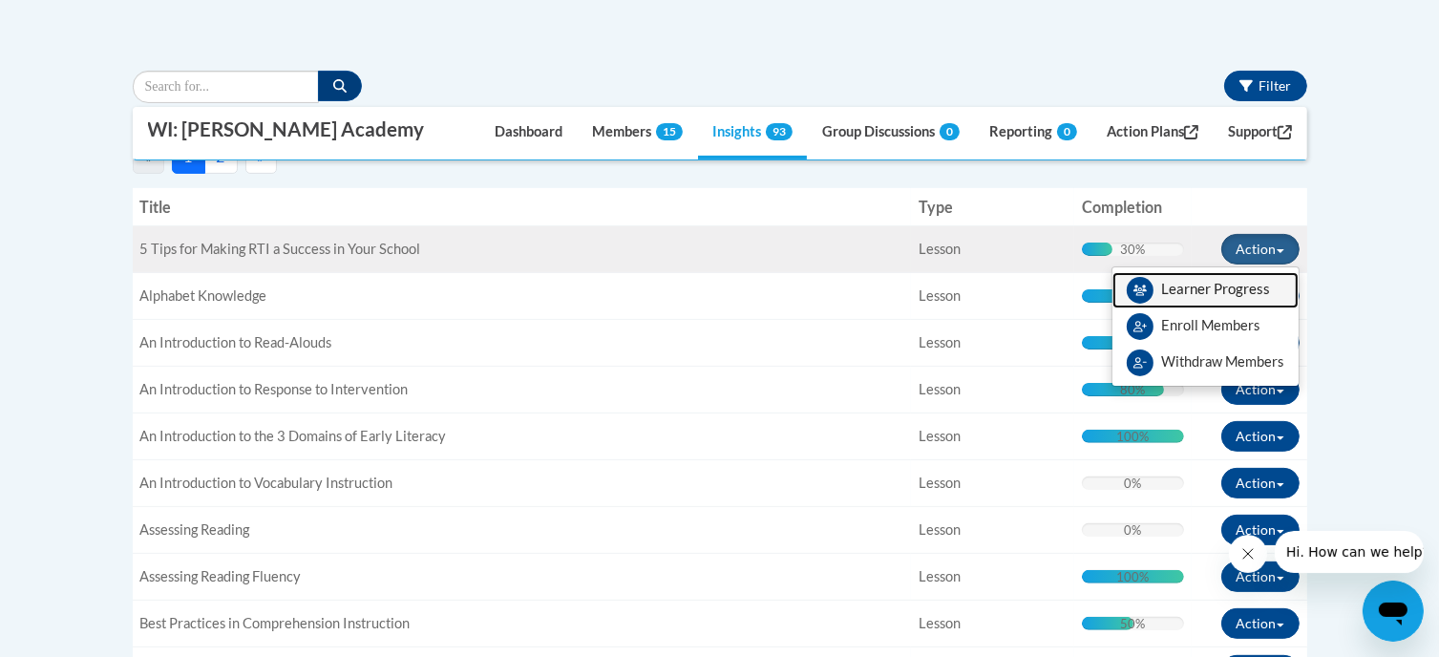
click at [1241, 294] on span "View Members" at bounding box center [1216, 294] width 109 height 0
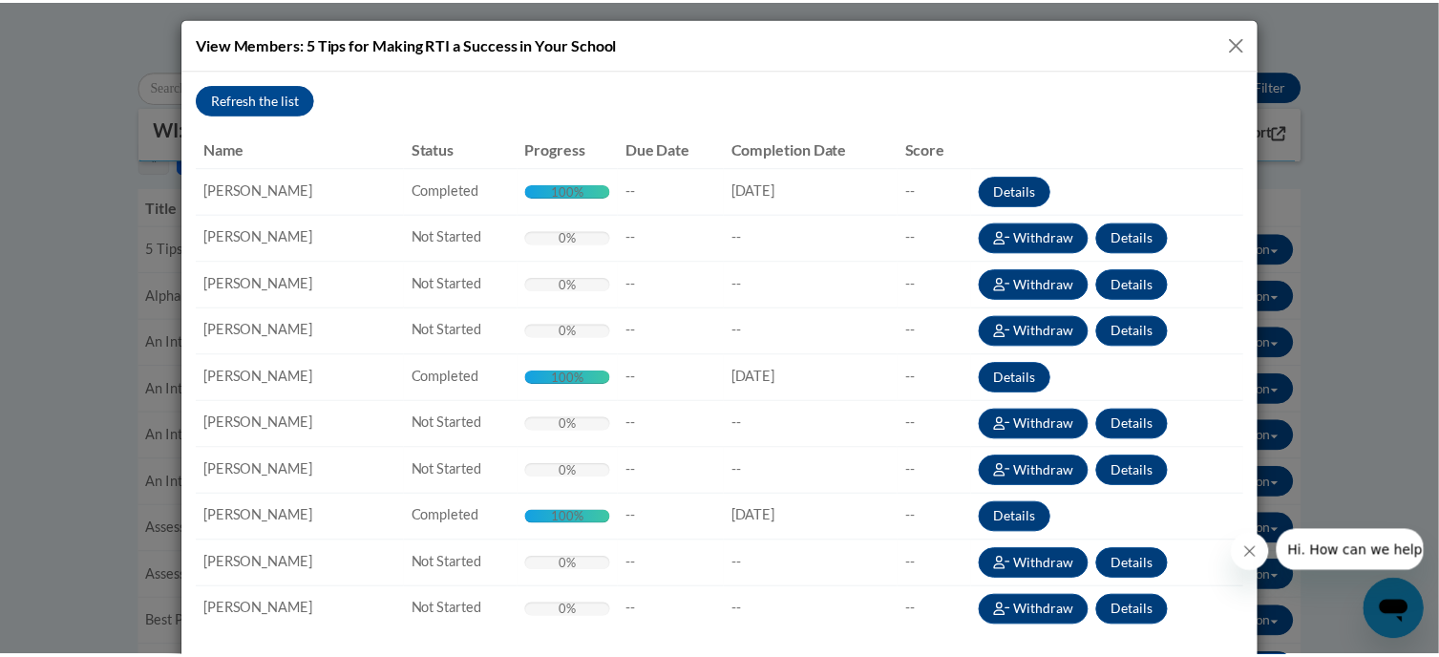
scroll to position [26, 0]
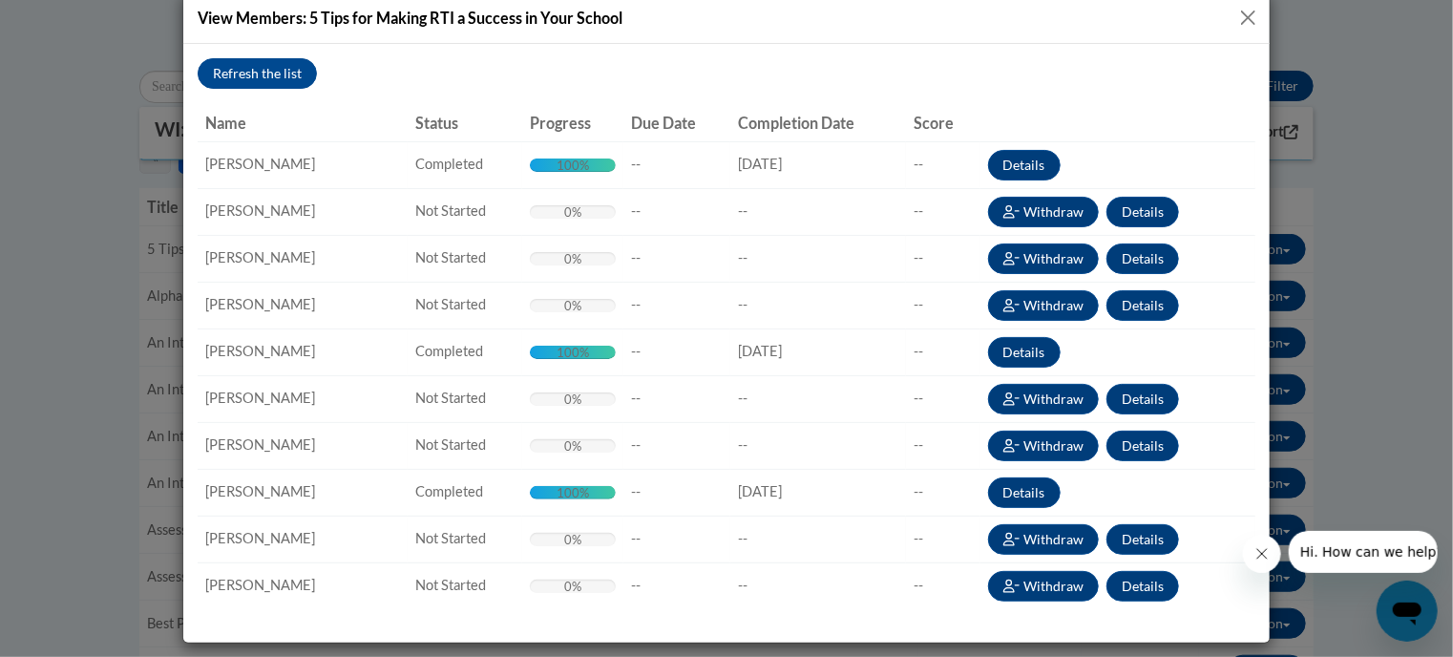
click at [1414, 259] on div "View Members: 5 Tips for Making RTI a Success in Your School Refresh the list N…" at bounding box center [726, 328] width 1453 height 657
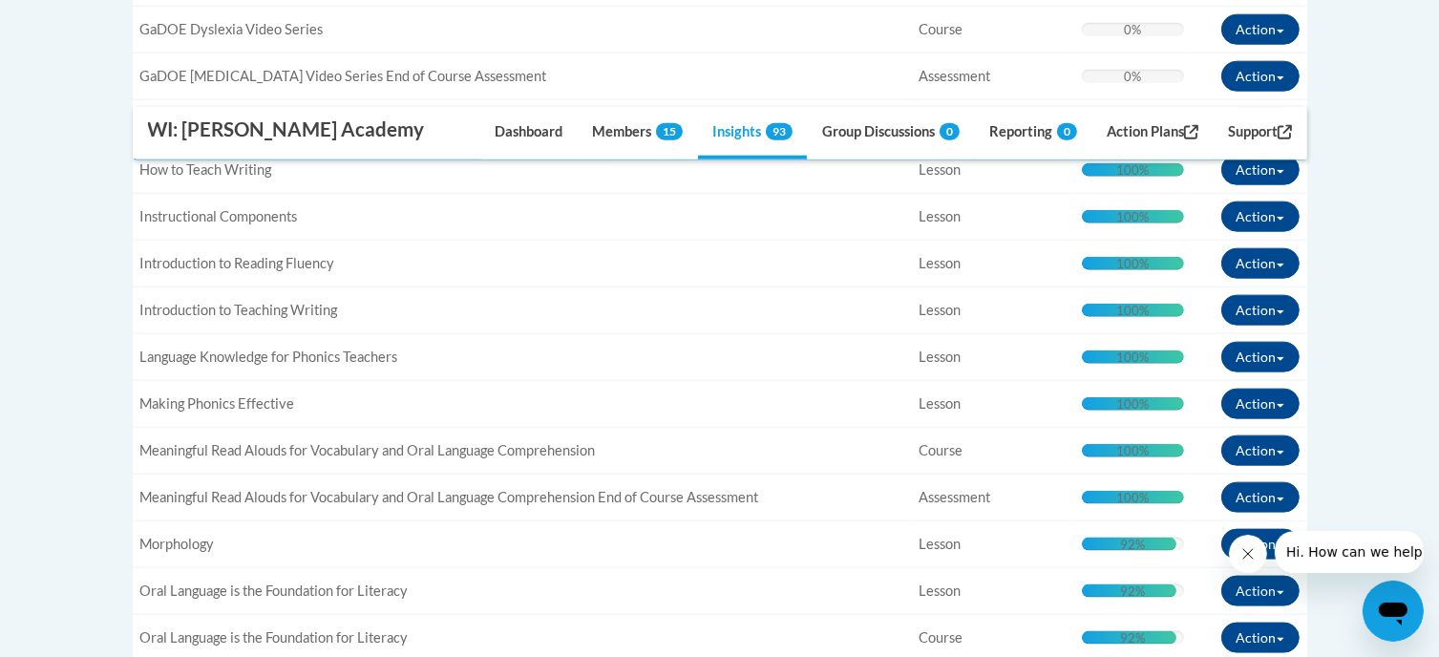
scroll to position [2196, 0]
